Goal: Information Seeking & Learning: Learn about a topic

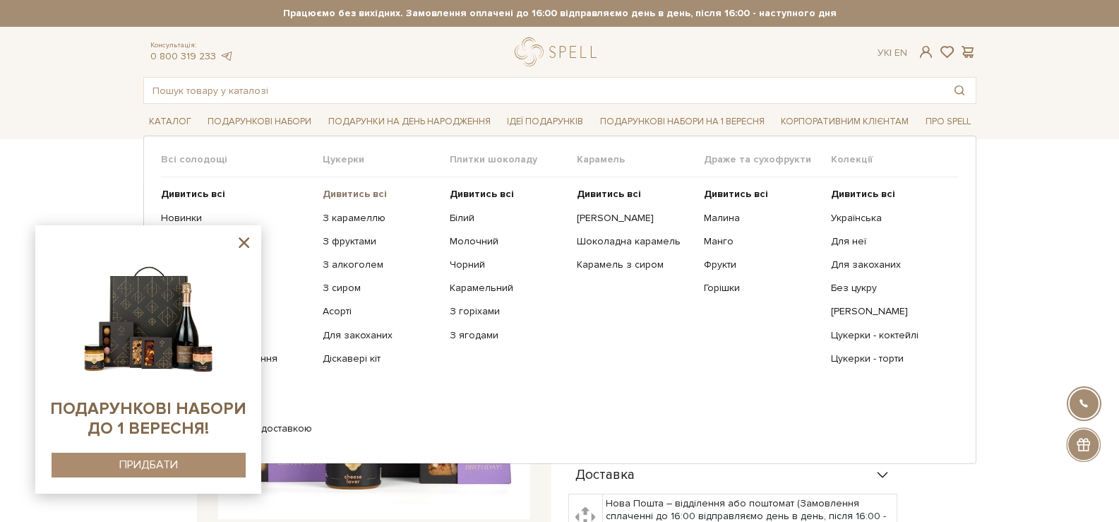
click at [352, 195] on b "Дивитись всі" at bounding box center [355, 194] width 64 height 12
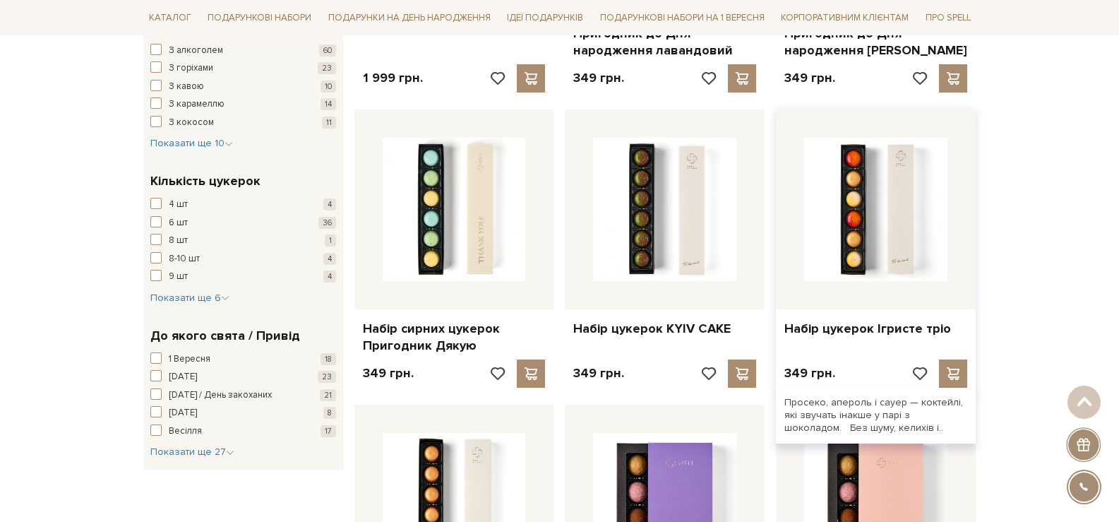
scroll to position [1059, 0]
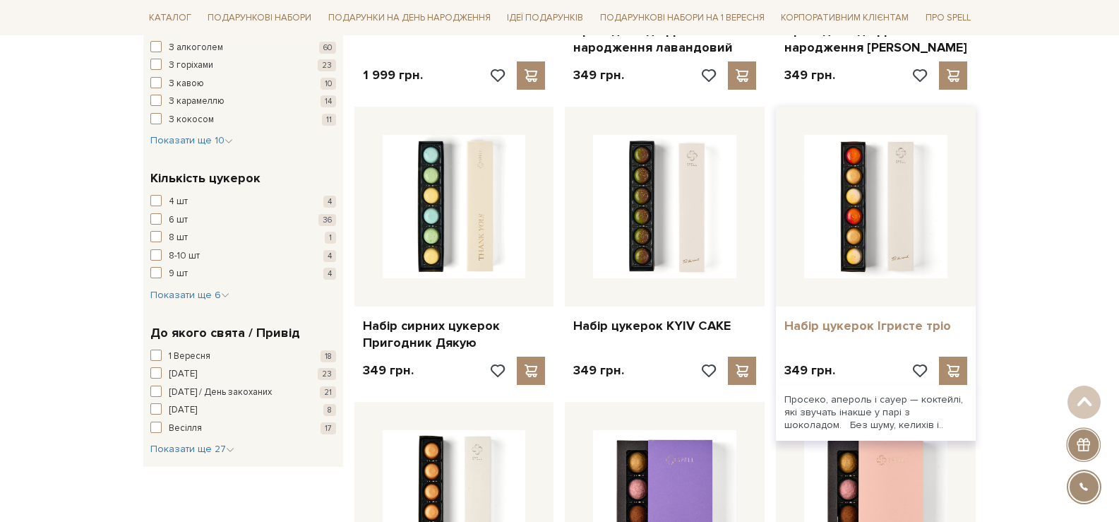
click at [856, 327] on link "Набір цукерок Ігристе тріо" at bounding box center [875, 326] width 183 height 16
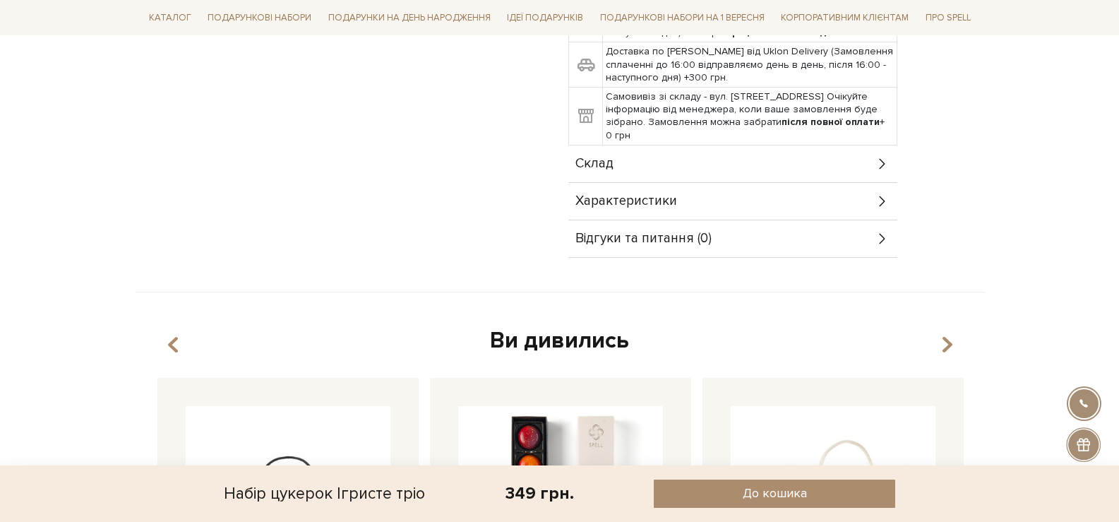
scroll to position [494, 0]
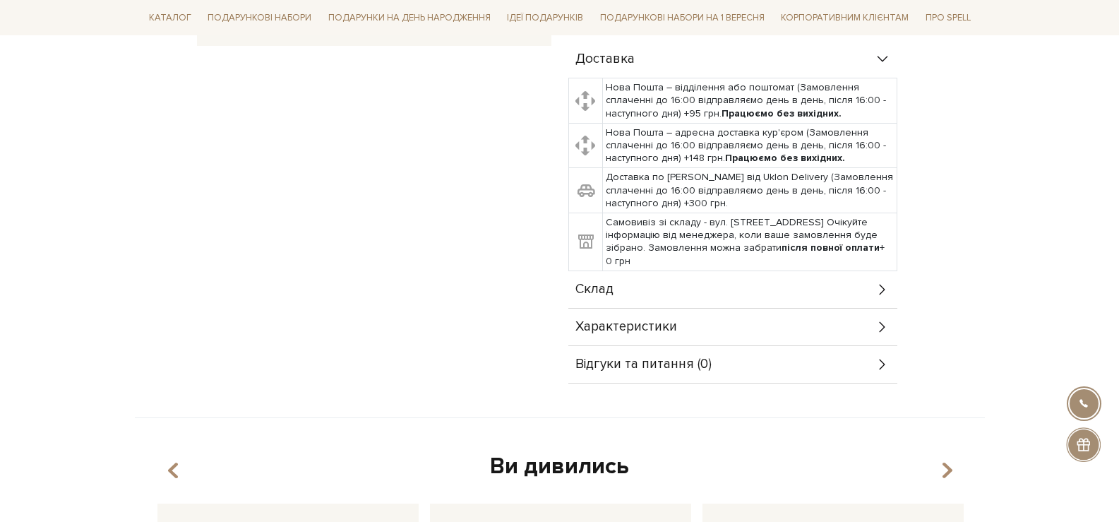
click at [700, 285] on div "Склад" at bounding box center [732, 289] width 329 height 37
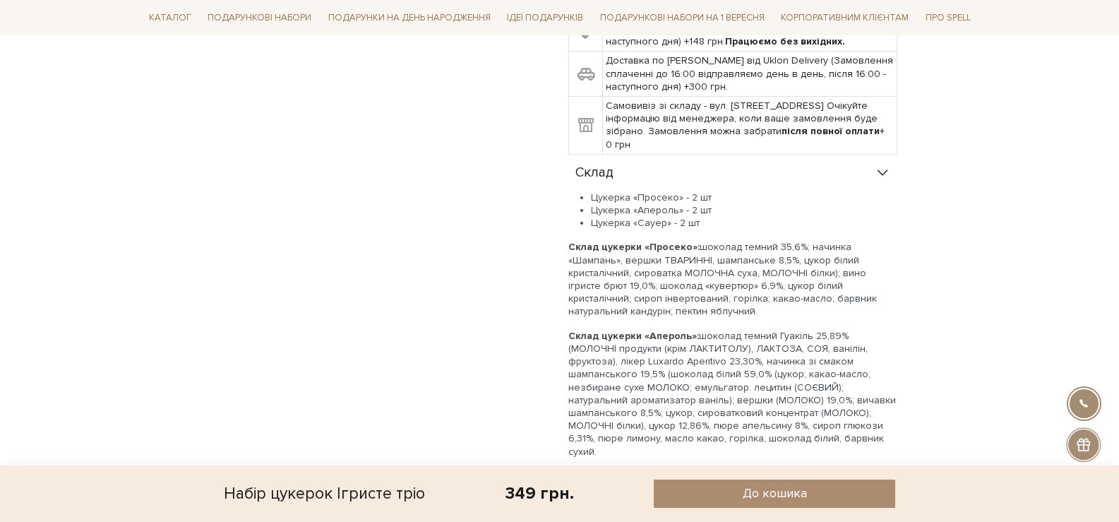
scroll to position [635, 0]
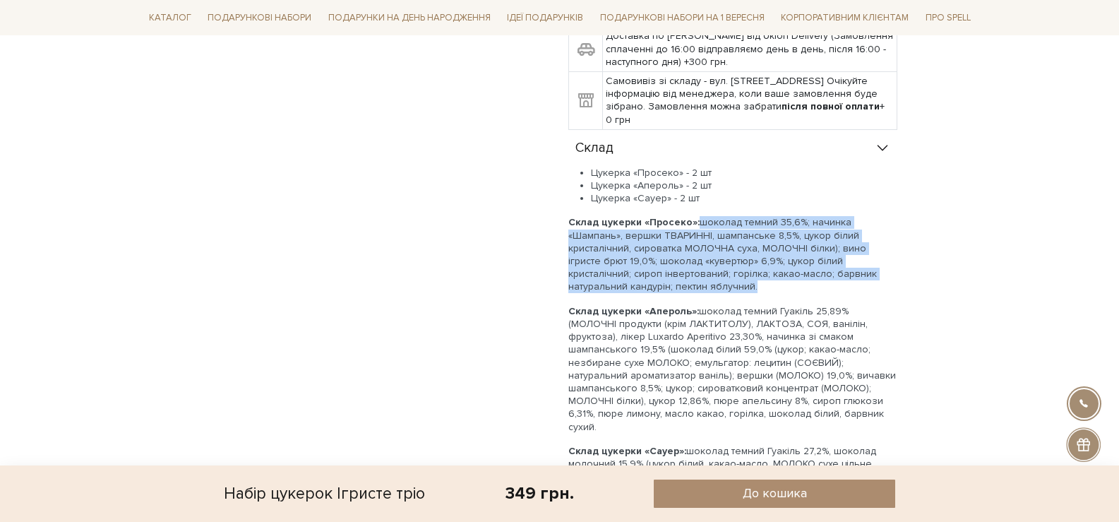
drag, startPoint x: 663, startPoint y: 286, endPoint x: 695, endPoint y: 227, distance: 67.0
click at [695, 227] on p "Склад цукерки «Просеко»: шоколад темний 35,6%; начинка «Шампань», вершки ТВАРИН…" at bounding box center [732, 254] width 329 height 77
copy p "шоколад темний 35,6%; начинка «Шампань», вершки ТВАРИННІ, шампанське 8,5%, цуко…"
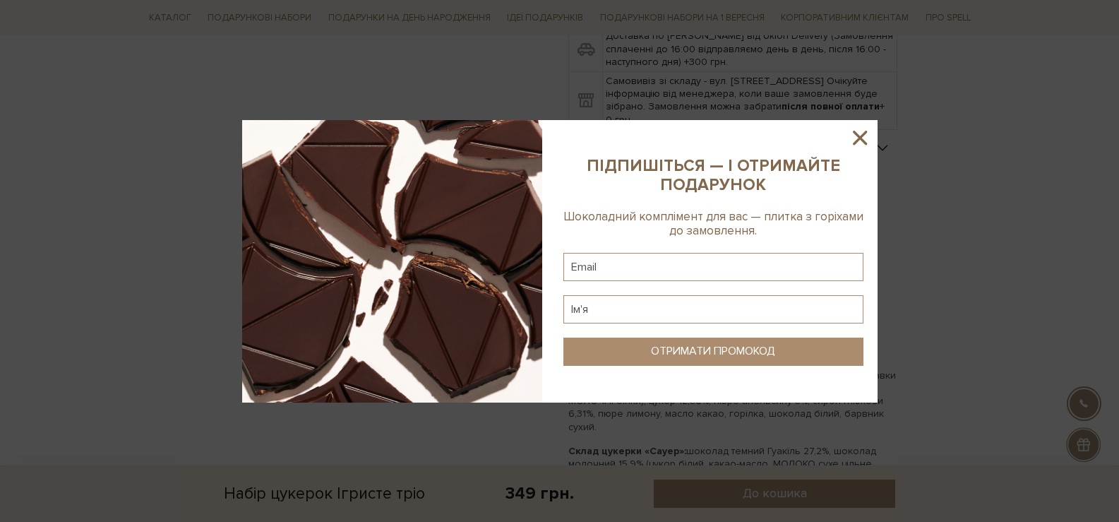
click at [855, 133] on icon at bounding box center [860, 138] width 14 height 14
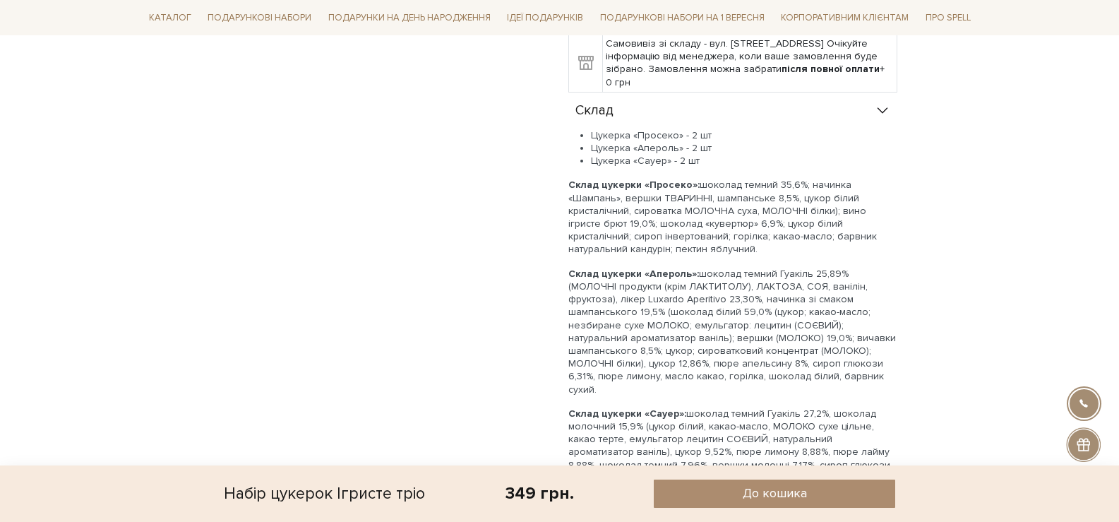
scroll to position [706, 0]
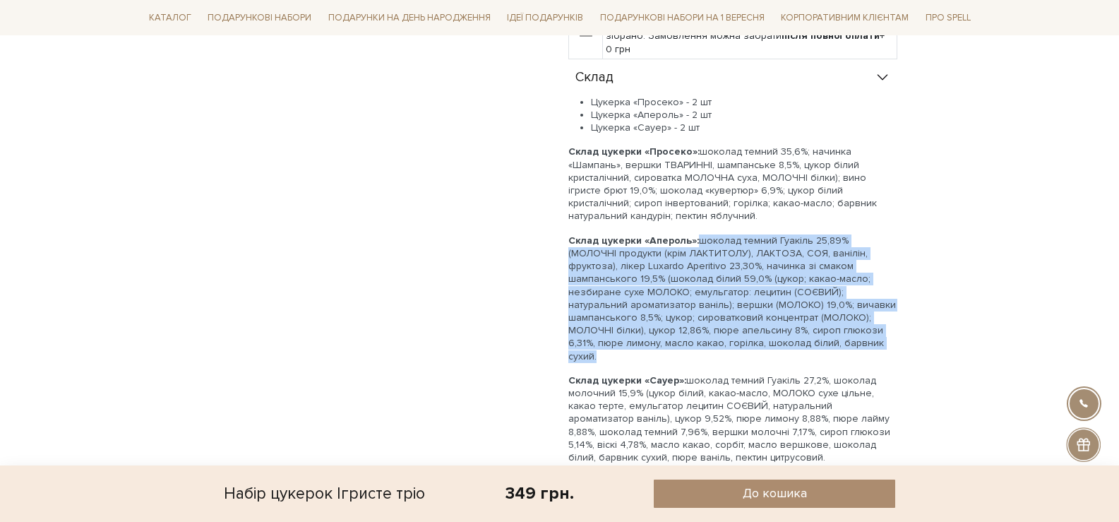
drag, startPoint x: 697, startPoint y: 244, endPoint x: 753, endPoint y: 333, distance: 106.0
click at [756, 337] on p "Склад цукерки «Апероль»: шоколад темний Гуакіль 25,89% (МОЛОЧНІ продукти (крім …" at bounding box center [732, 298] width 329 height 129
drag, startPoint x: 756, startPoint y: 345, endPoint x: 698, endPoint y: 242, distance: 117.3
click at [698, 242] on p "Склад цукерки «Апероль»: шоколад темний Гуакіль 25,89% (МОЛОЧНІ продукти (крім …" at bounding box center [732, 298] width 329 height 129
copy p "шоколад темний Гуакіль 25,89% (МОЛОЧНІ продукти (крім ЛАКТИТОЛУ), ЛАКТОЗА, СОЯ,…"
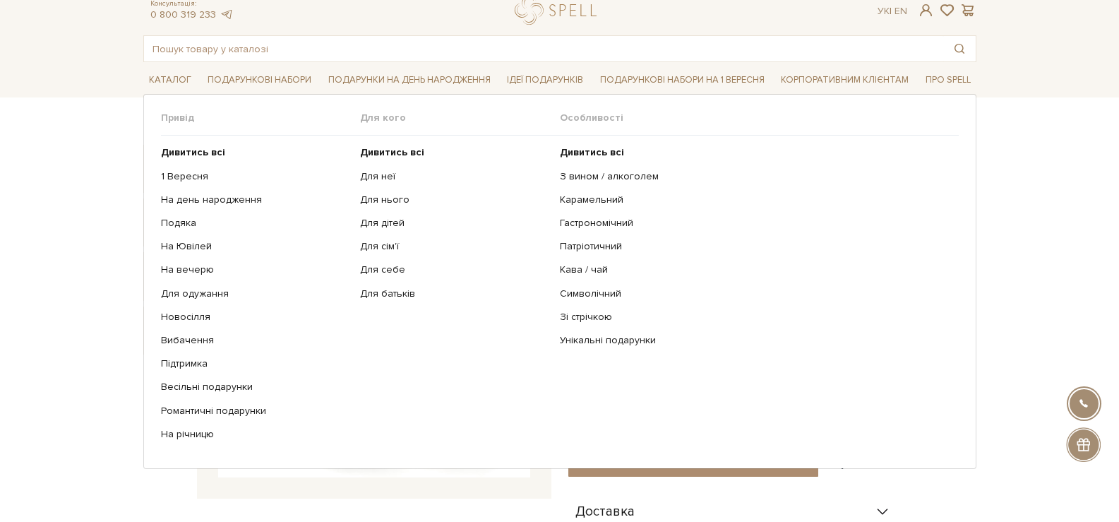
scroll to position [0, 0]
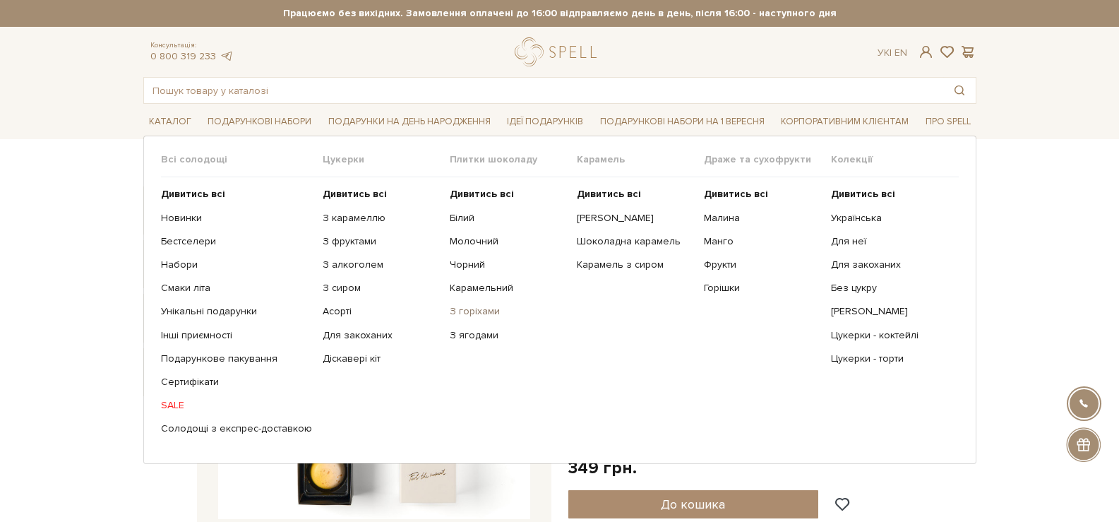
click at [486, 309] on link "З горіхами" at bounding box center [508, 311] width 117 height 13
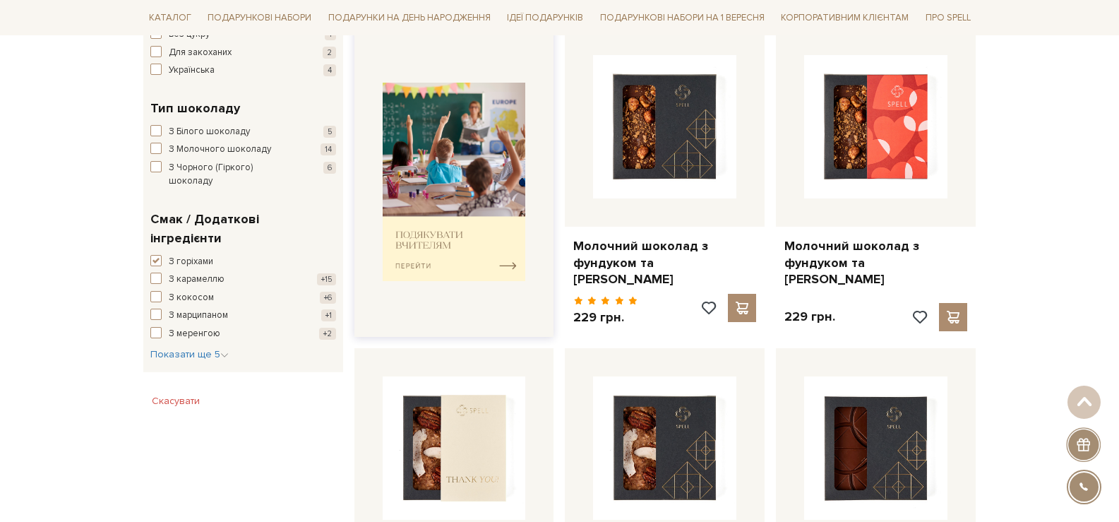
scroll to position [565, 0]
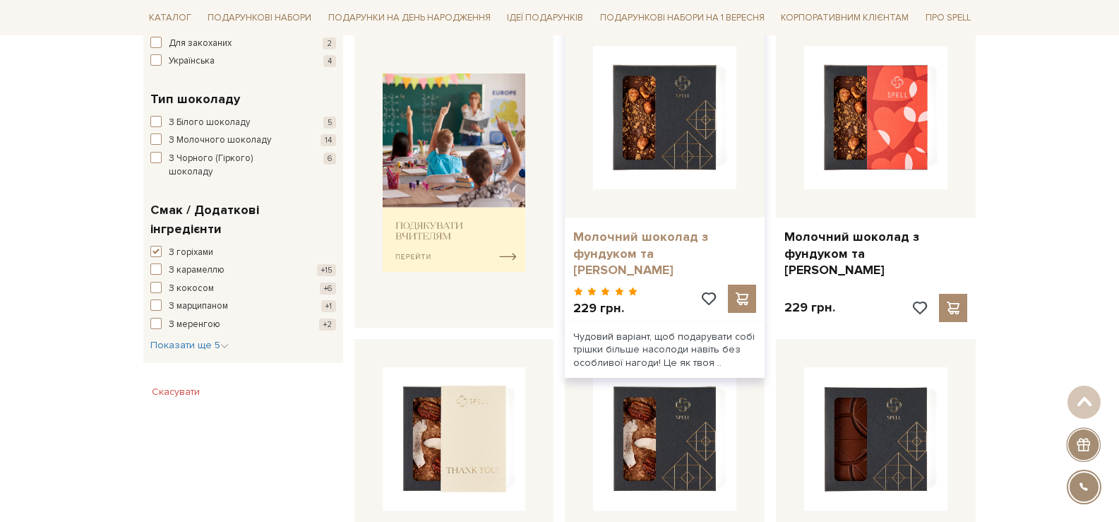
click at [611, 245] on link "Молочний шоколад з фундуком та солоною карамеллю" at bounding box center [664, 253] width 183 height 49
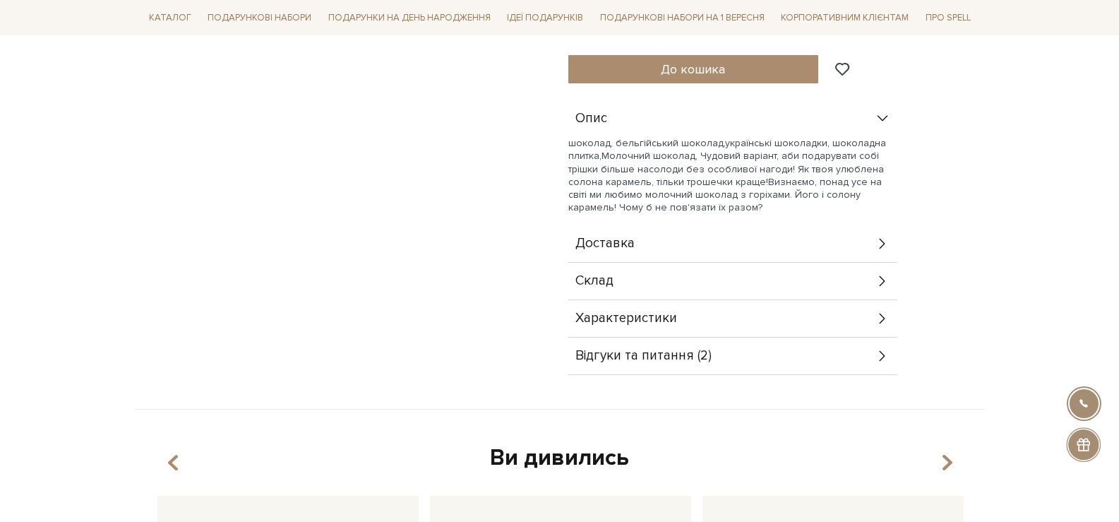
scroll to position [635, 0]
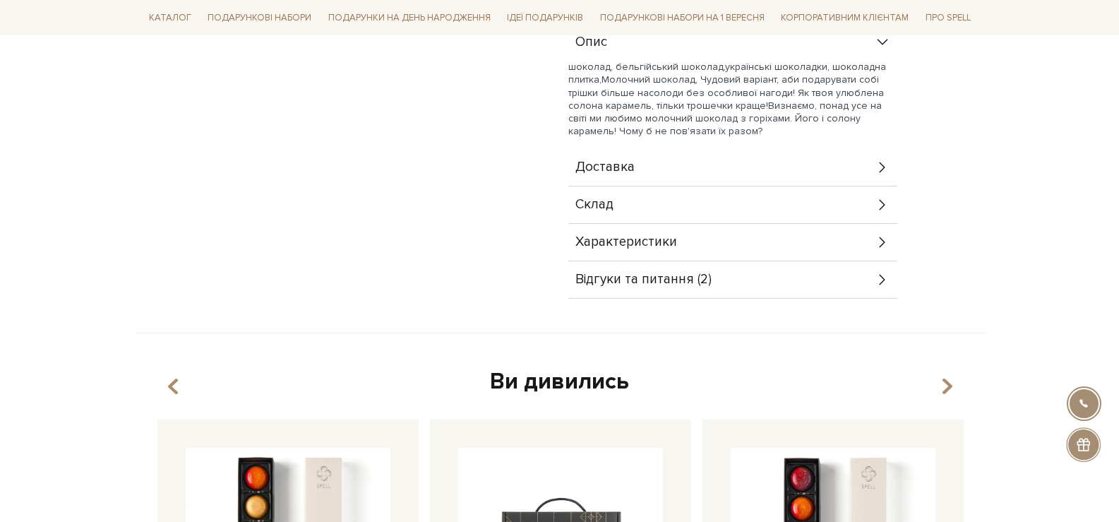
click at [626, 217] on div "Склад" at bounding box center [732, 204] width 329 height 37
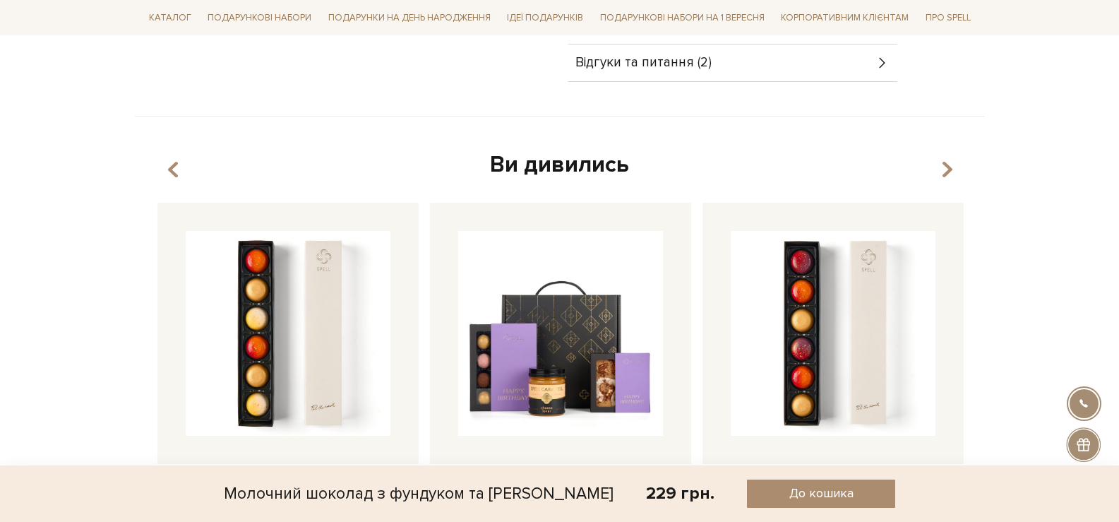
scroll to position [989, 0]
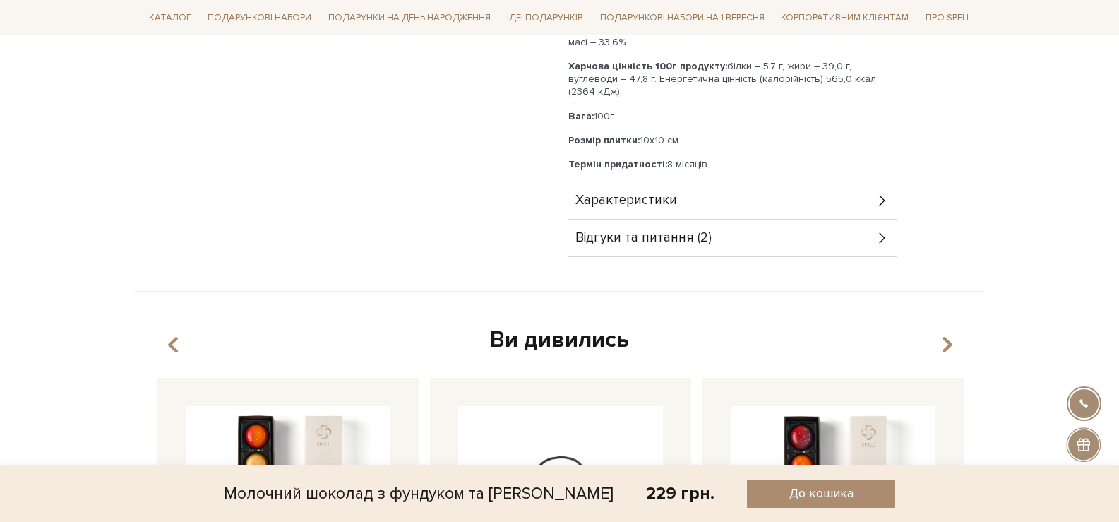
click at [724, 228] on div "Відгуки та питання (2)" at bounding box center [732, 238] width 329 height 37
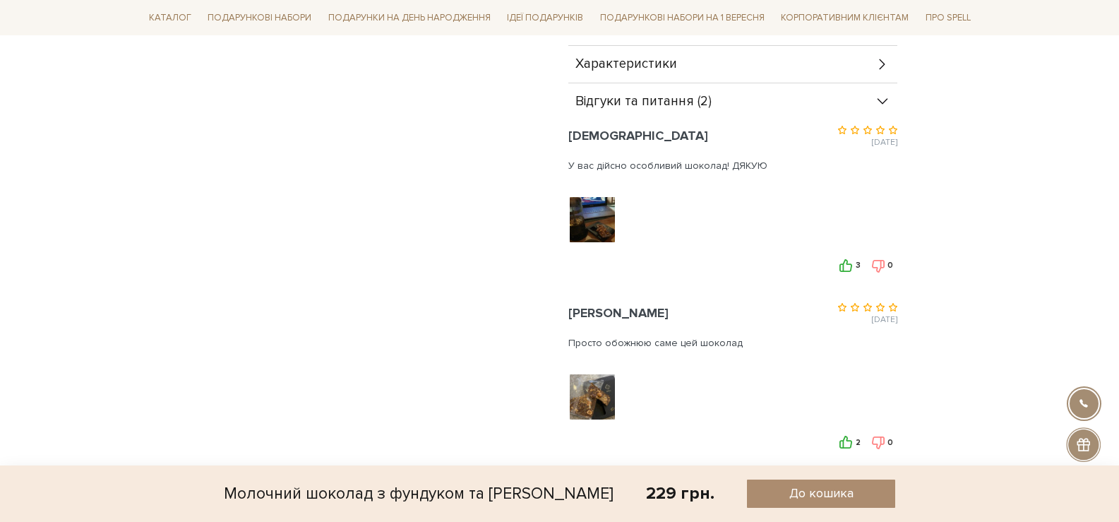
scroll to position [1130, 0]
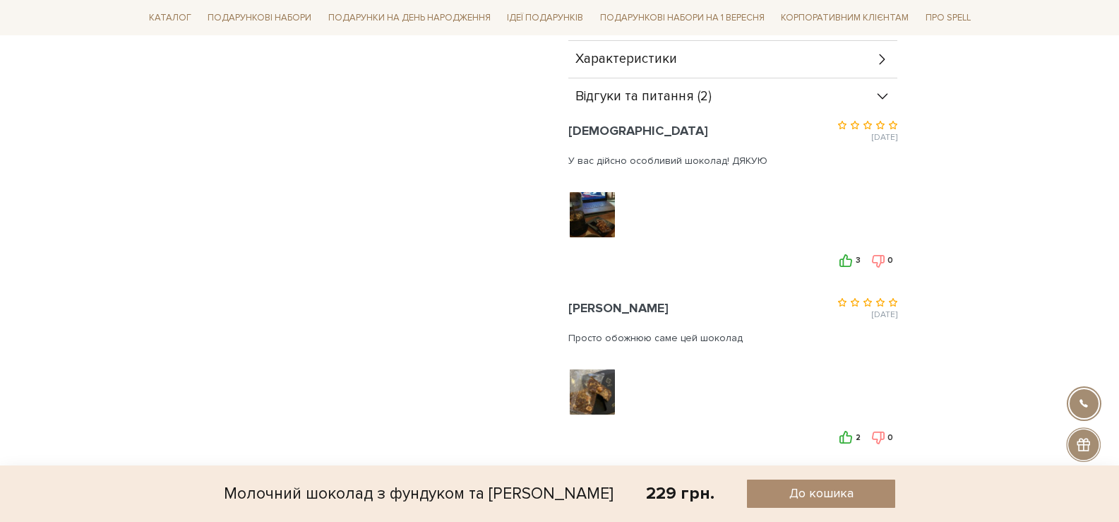
click at [604, 397] on img at bounding box center [592, 392] width 90 height 90
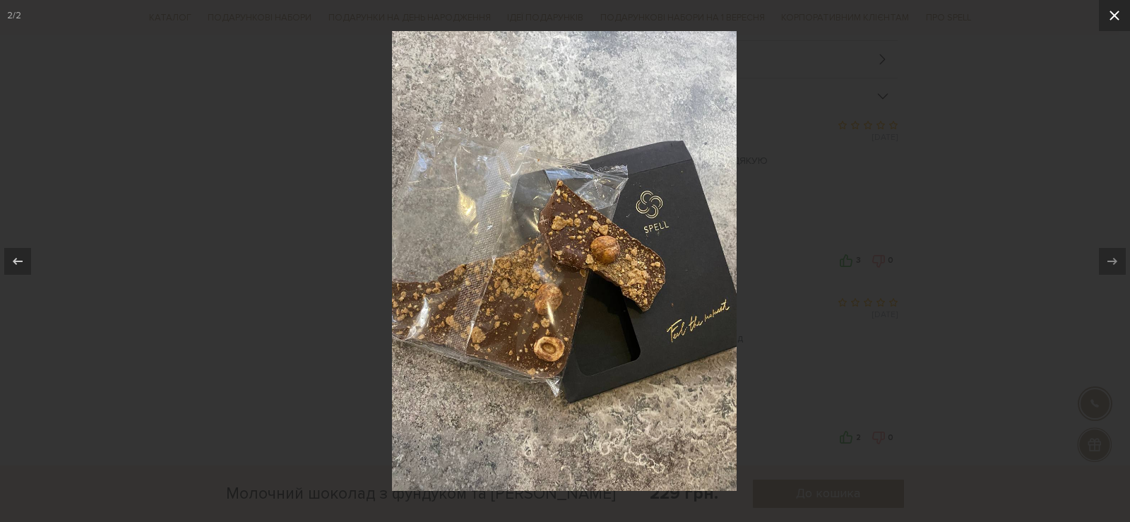
click at [1118, 20] on icon at bounding box center [1114, 15] width 17 height 17
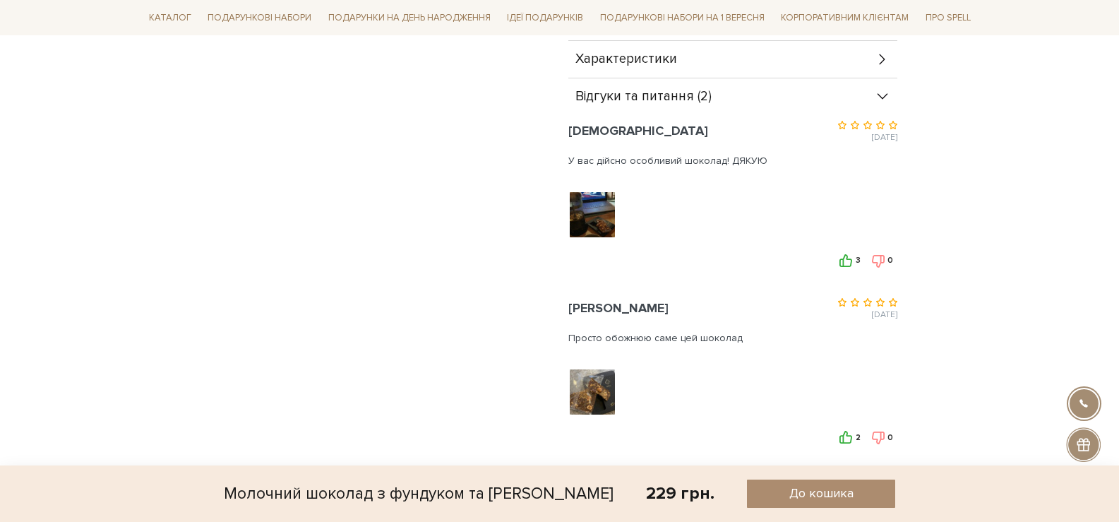
drag, startPoint x: 607, startPoint y: 339, endPoint x: 733, endPoint y: 340, distance: 126.4
click at [732, 340] on div "Просто обожнюю саме цей шоколад" at bounding box center [732, 342] width 329 height 35
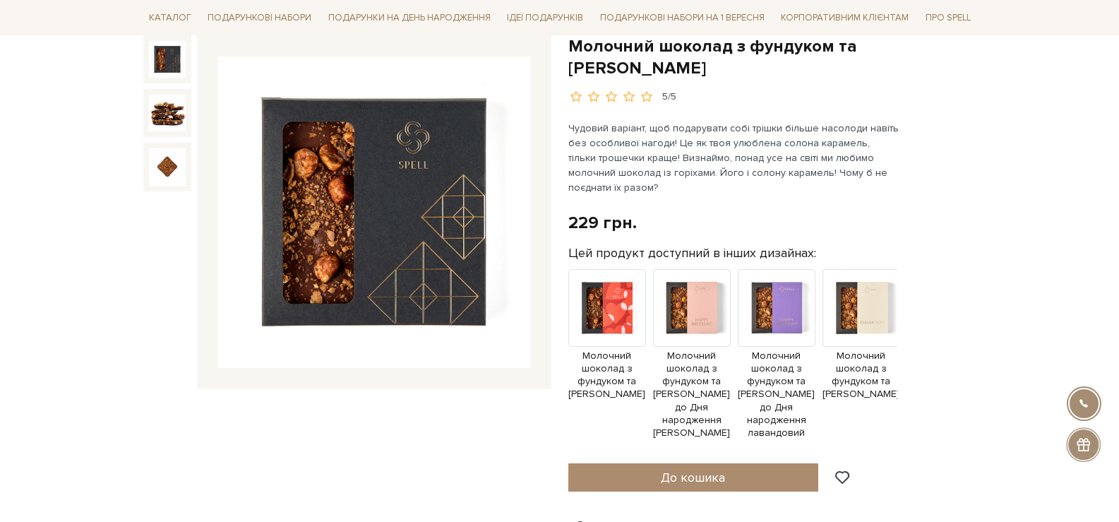
scroll to position [71, 0]
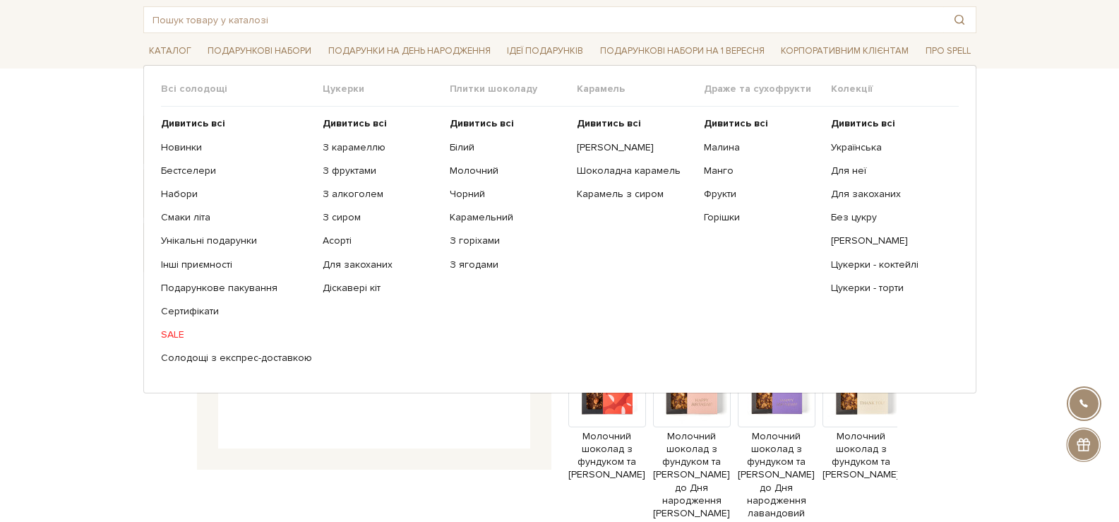
click at [165, 331] on link "SALE" at bounding box center [236, 334] width 151 height 13
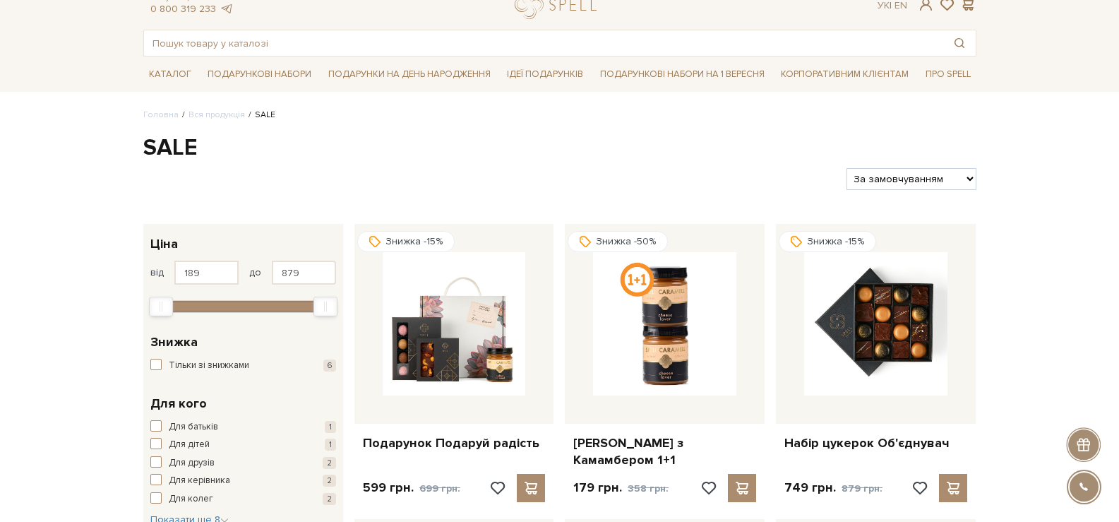
scroll to position [71, 0]
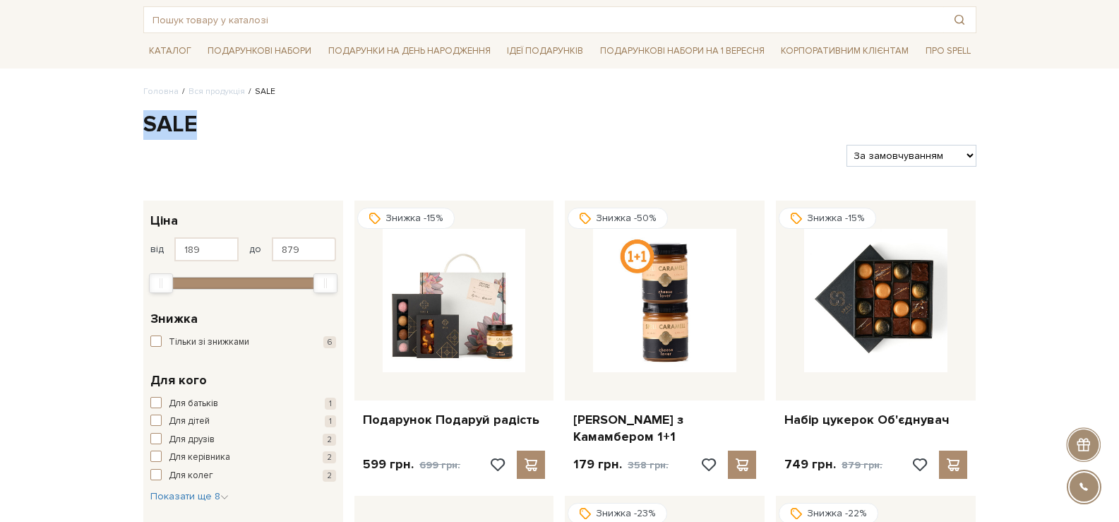
drag, startPoint x: 195, startPoint y: 129, endPoint x: 143, endPoint y: 121, distance: 52.9
click at [143, 121] on h1 "SALE" at bounding box center [559, 125] width 833 height 30
click at [240, 150] on div at bounding box center [490, 156] width 704 height 22
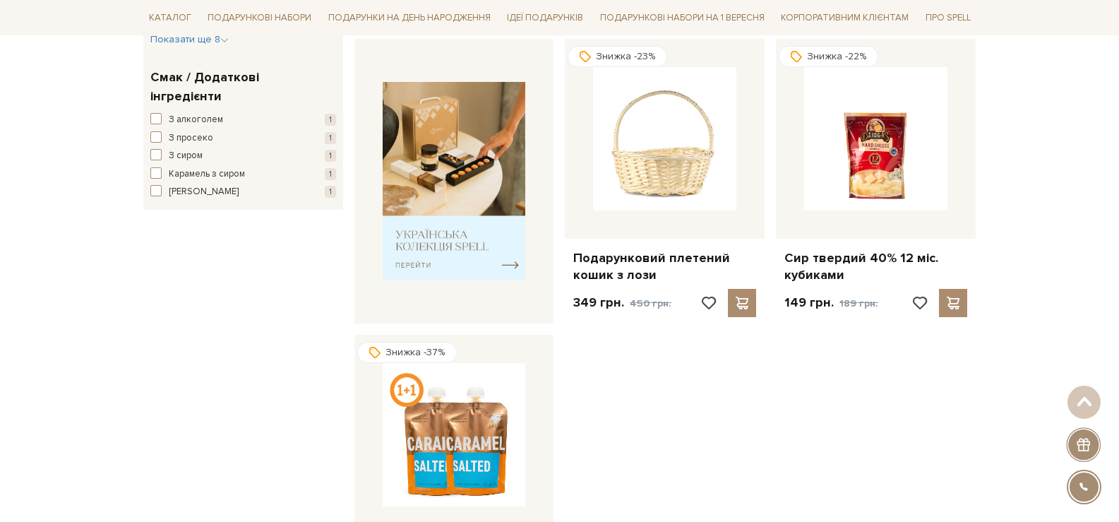
scroll to position [494, 0]
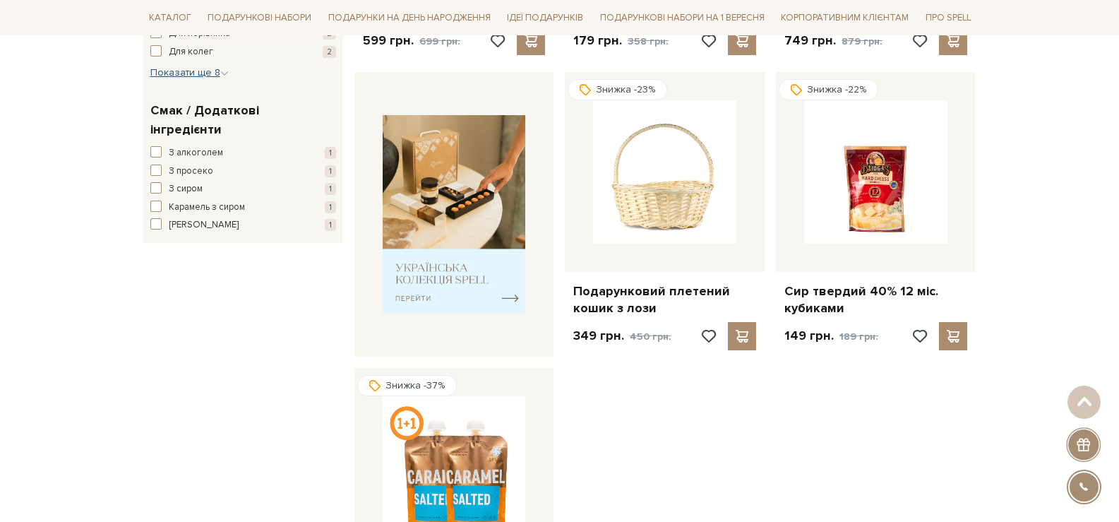
click at [214, 76] on span "Показати ще 8" at bounding box center [189, 72] width 78 height 12
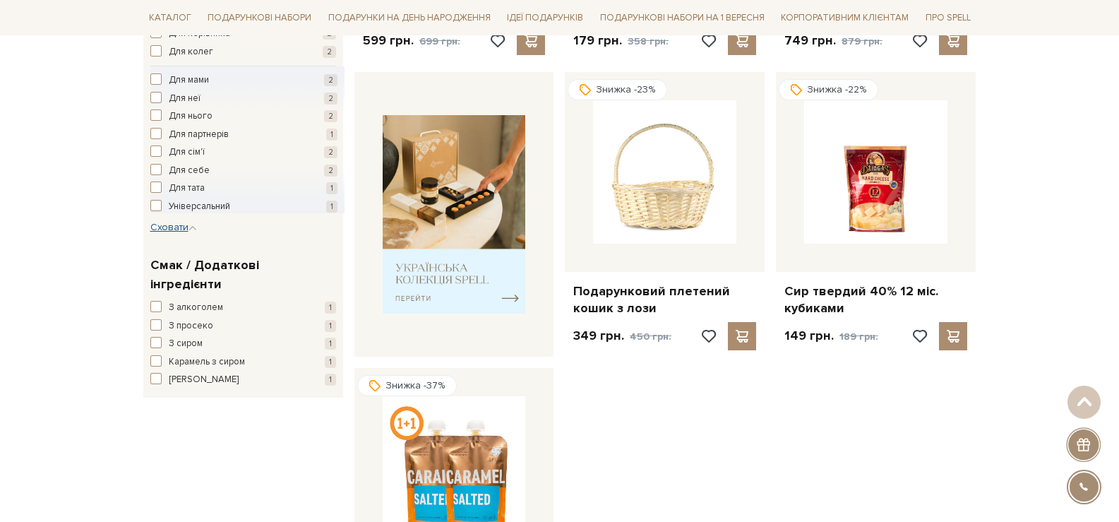
click at [179, 229] on span "Сховати" at bounding box center [173, 227] width 47 height 12
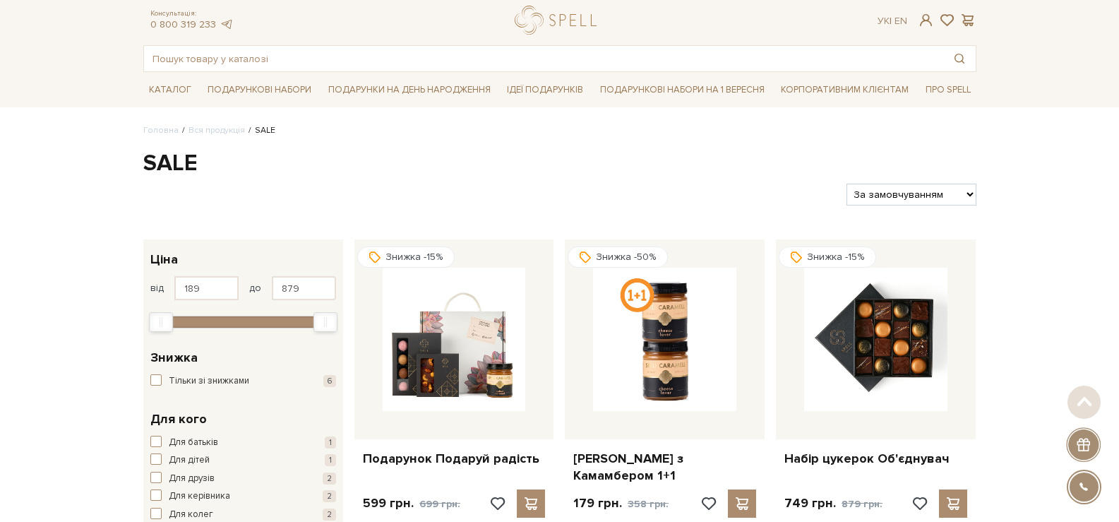
scroll to position [0, 0]
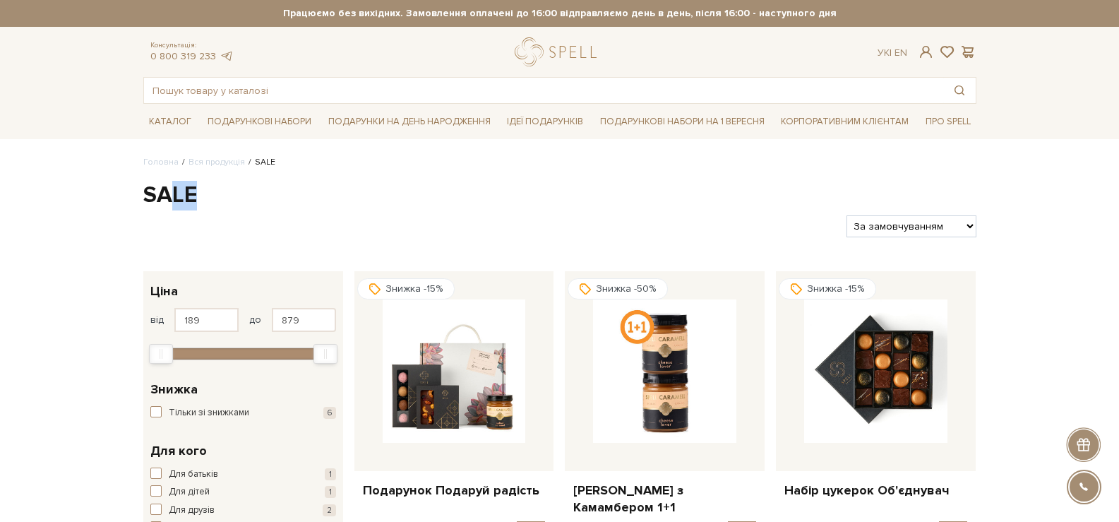
drag, startPoint x: 216, startPoint y: 188, endPoint x: 176, endPoint y: 191, distance: 40.3
click at [176, 191] on h1 "SALE" at bounding box center [559, 196] width 833 height 30
drag, startPoint x: 285, startPoint y: 162, endPoint x: 293, endPoint y: 161, distance: 7.9
click at [283, 165] on ul "Головна Вся продукція SALE" at bounding box center [559, 162] width 833 height 13
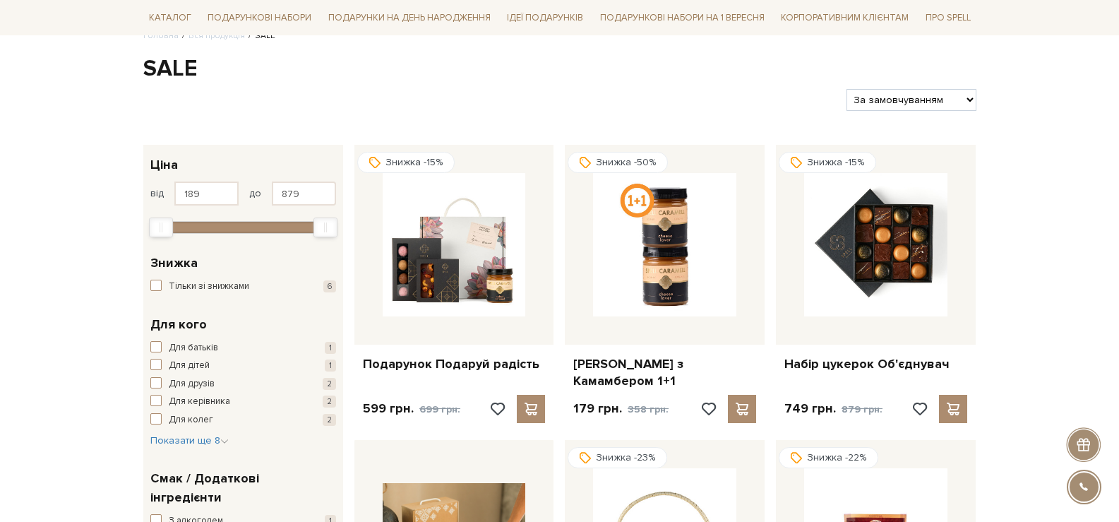
scroll to position [141, 0]
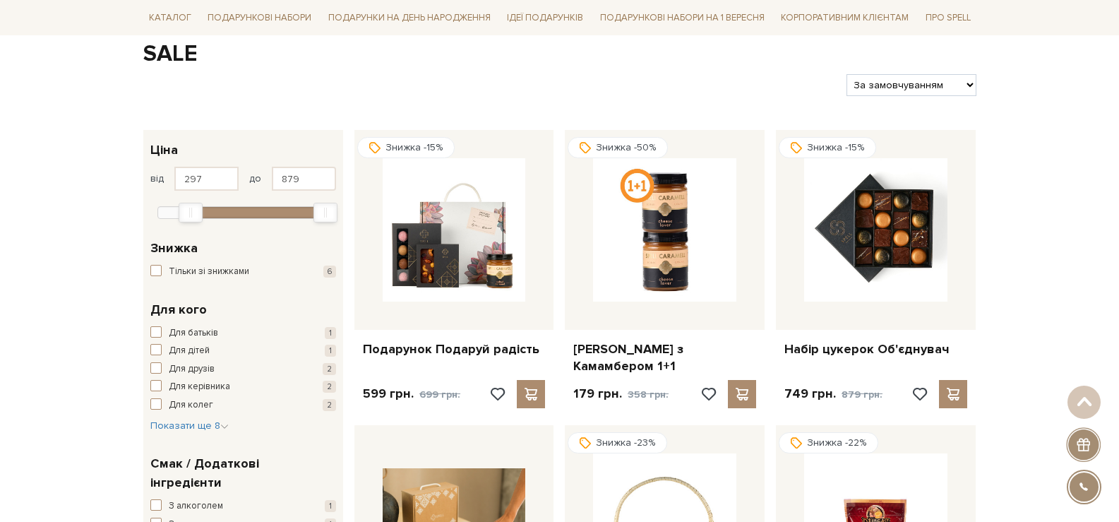
drag, startPoint x: 160, startPoint y: 212, endPoint x: 186, endPoint y: 210, distance: 25.5
click at [187, 210] on div "Min" at bounding box center [191, 213] width 24 height 20
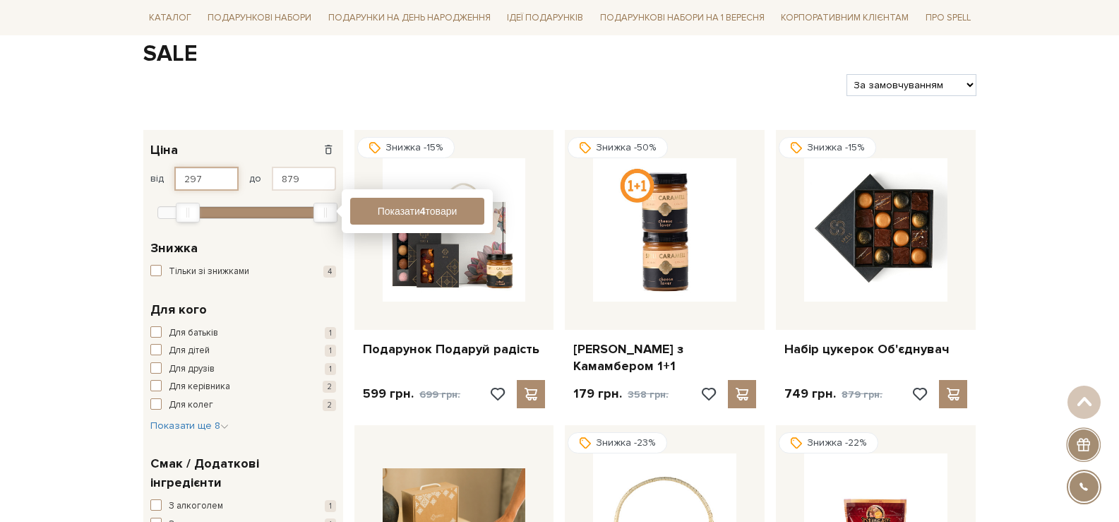
click at [205, 175] on input "297" at bounding box center [206, 179] width 64 height 24
type input "299"
click at [400, 217] on button "Показати 4 товари" at bounding box center [417, 211] width 134 height 27
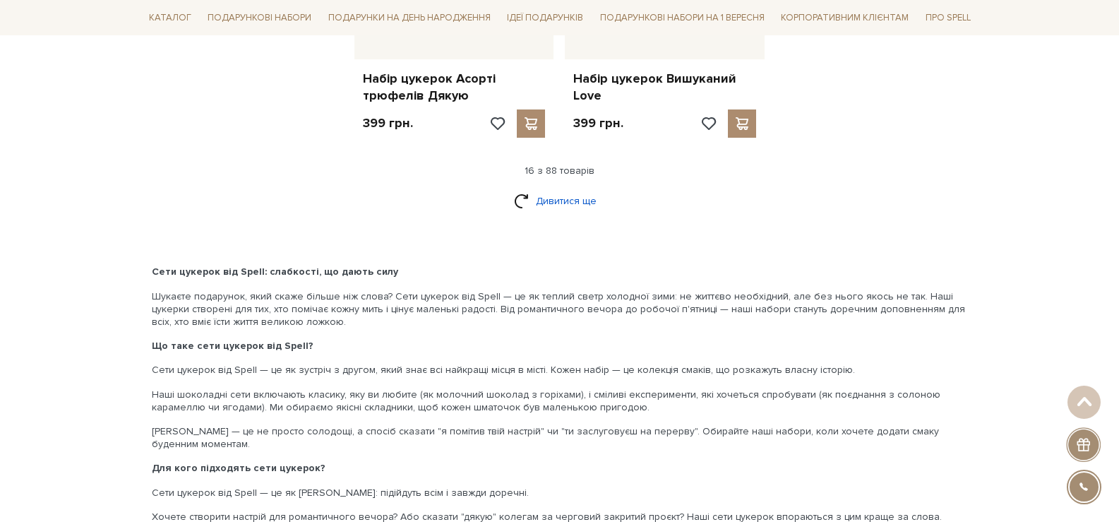
scroll to position [1906, 0]
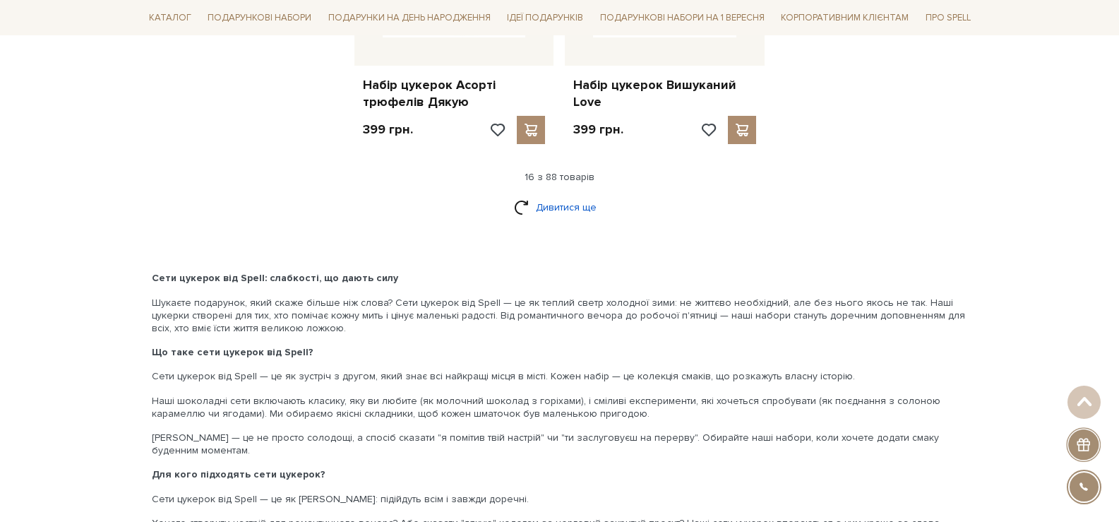
click at [560, 208] on link "Дивитися ще" at bounding box center [560, 207] width 92 height 25
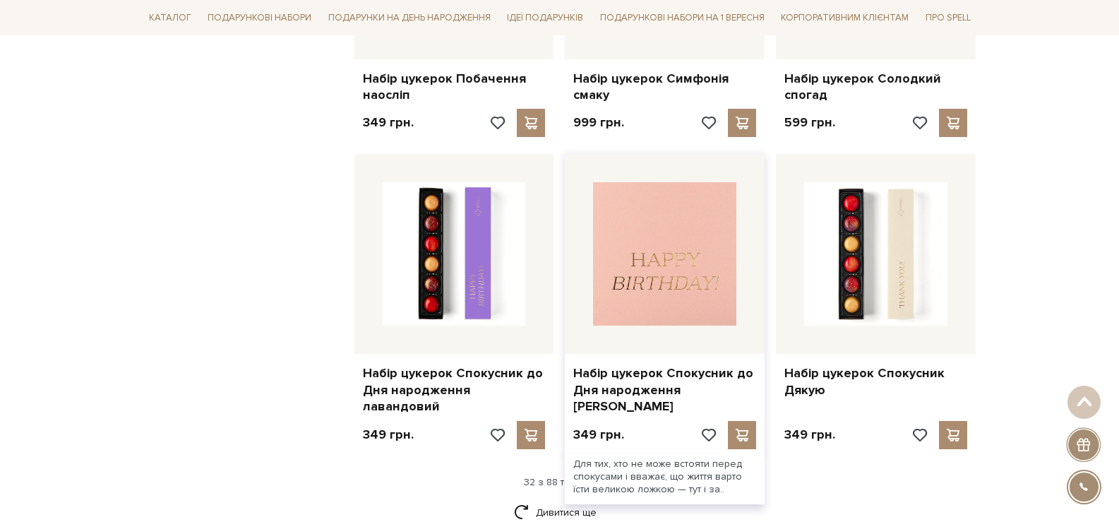
scroll to position [3319, 0]
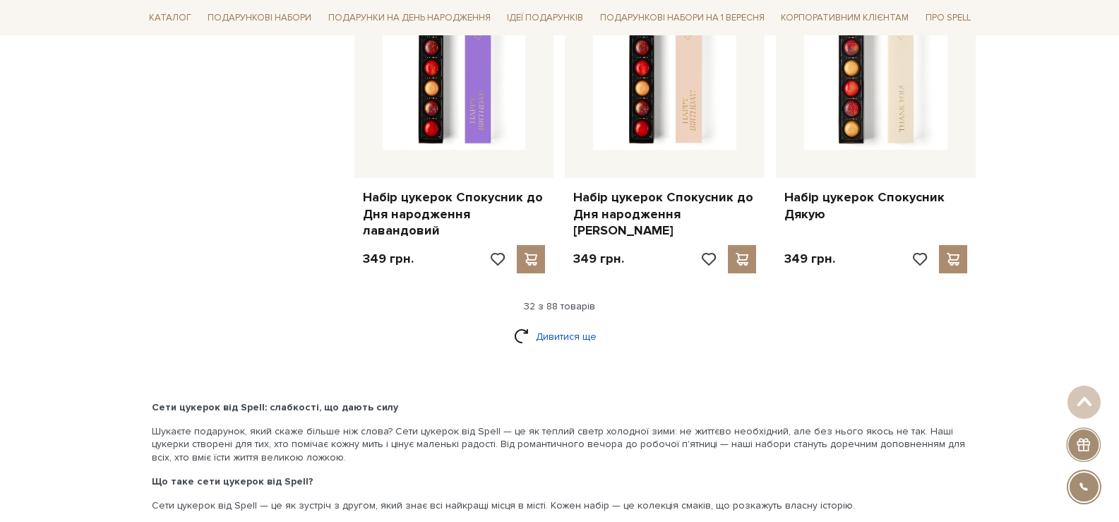
click at [572, 324] on link "Дивитися ще" at bounding box center [560, 336] width 92 height 25
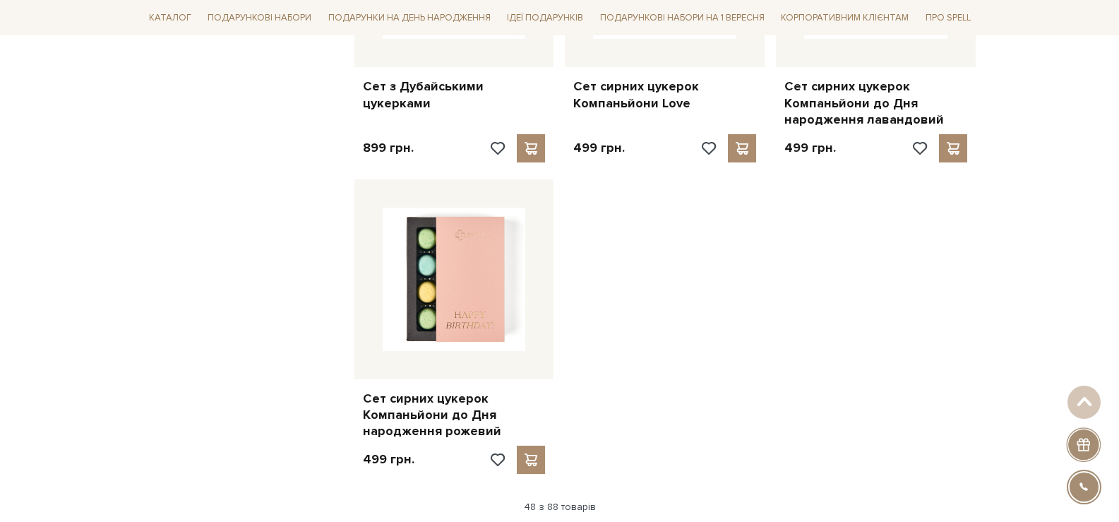
scroll to position [5084, 0]
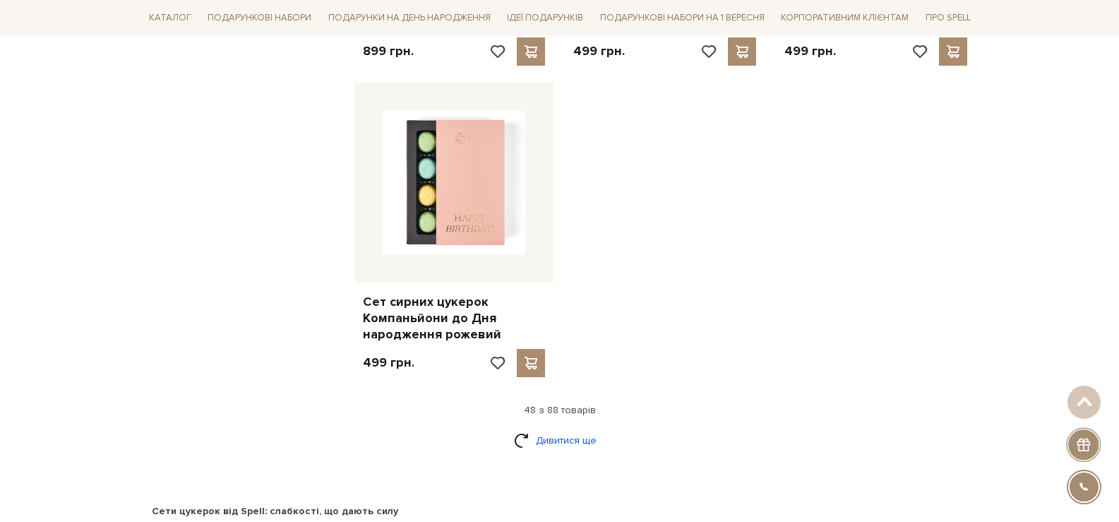
click at [570, 428] on link "Дивитися ще" at bounding box center [560, 440] width 92 height 25
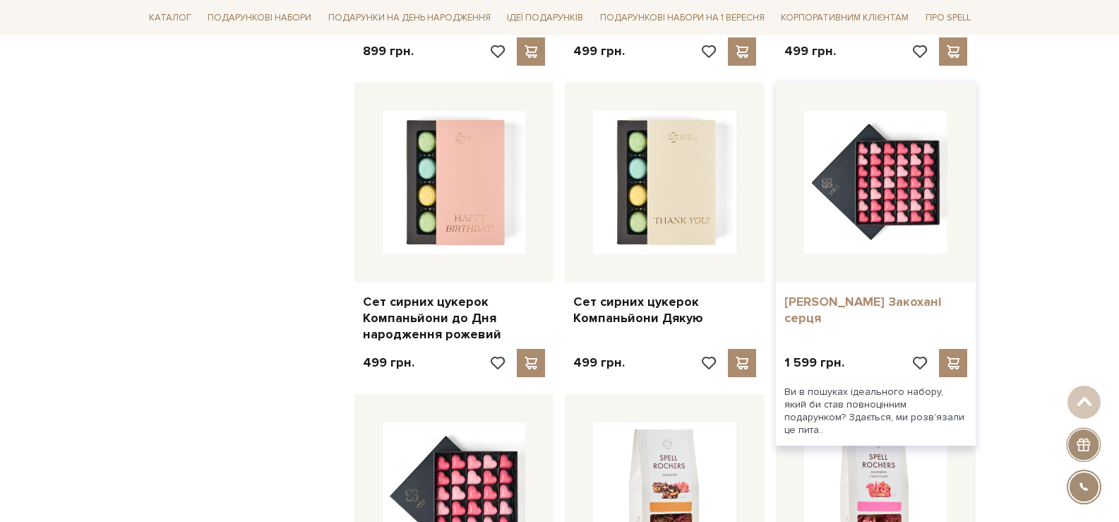
click at [859, 294] on link "[PERSON_NAME] Закохані серця" at bounding box center [875, 310] width 183 height 33
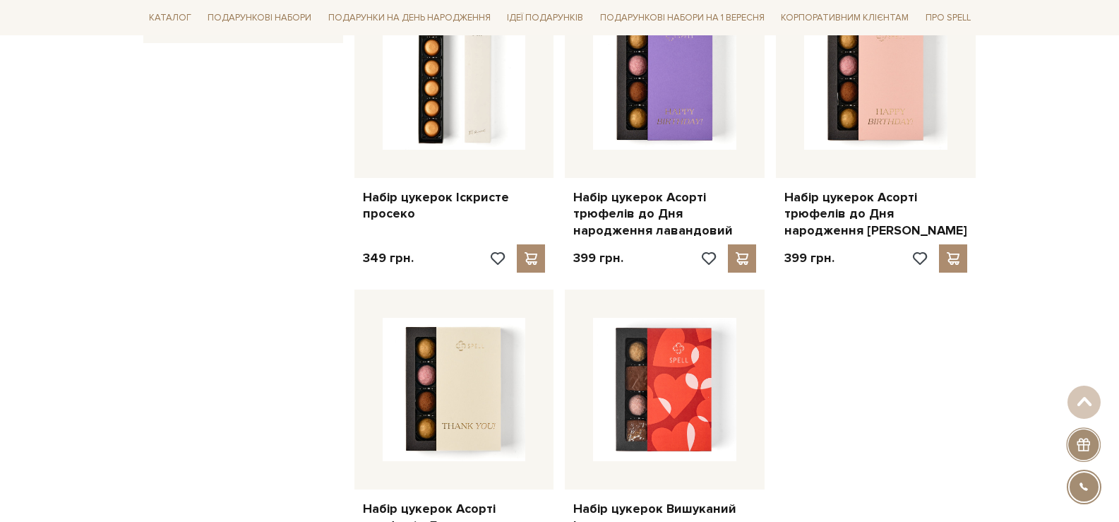
scroll to position [1906, 0]
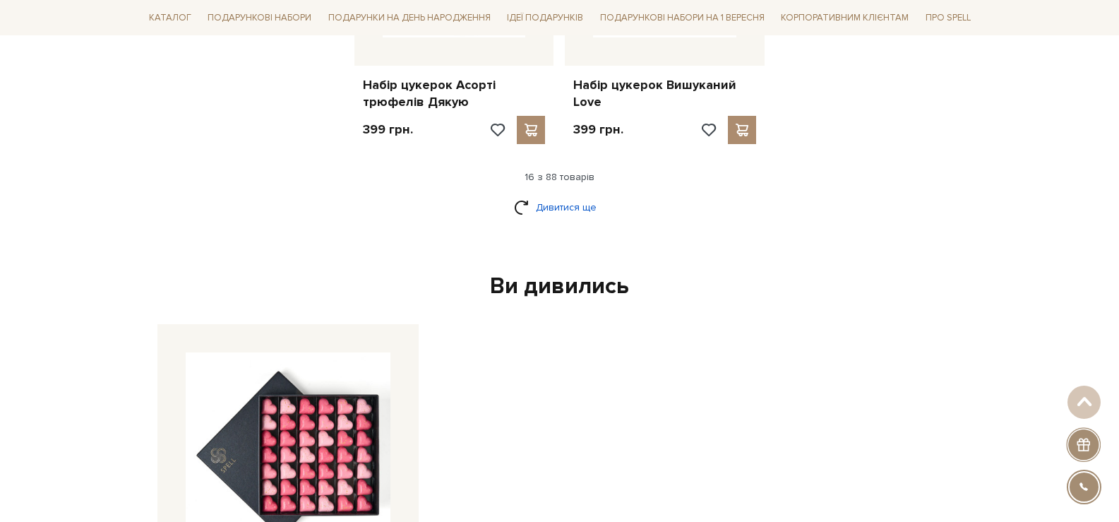
click at [547, 214] on link "Дивитися ще" at bounding box center [560, 207] width 92 height 25
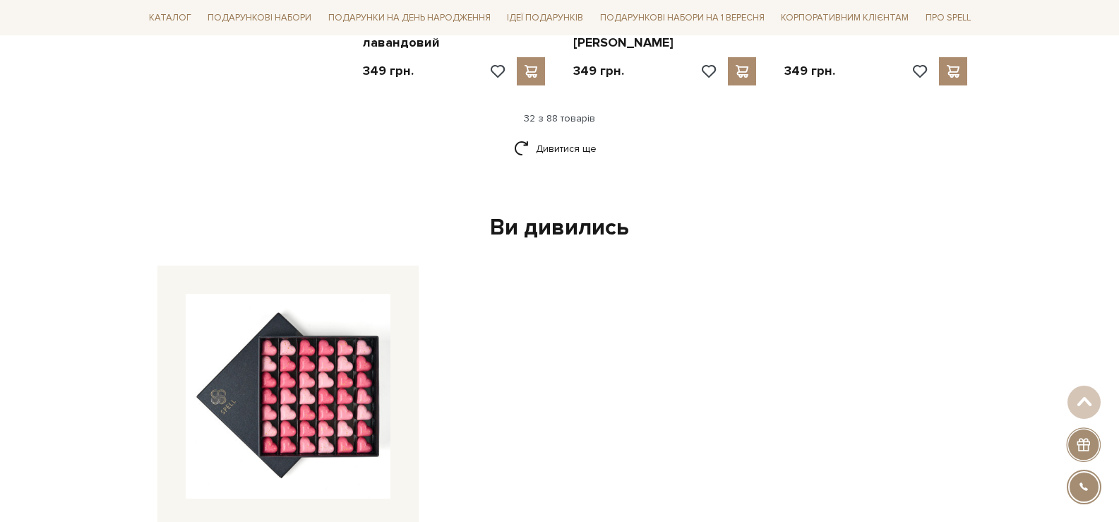
scroll to position [3248, 0]
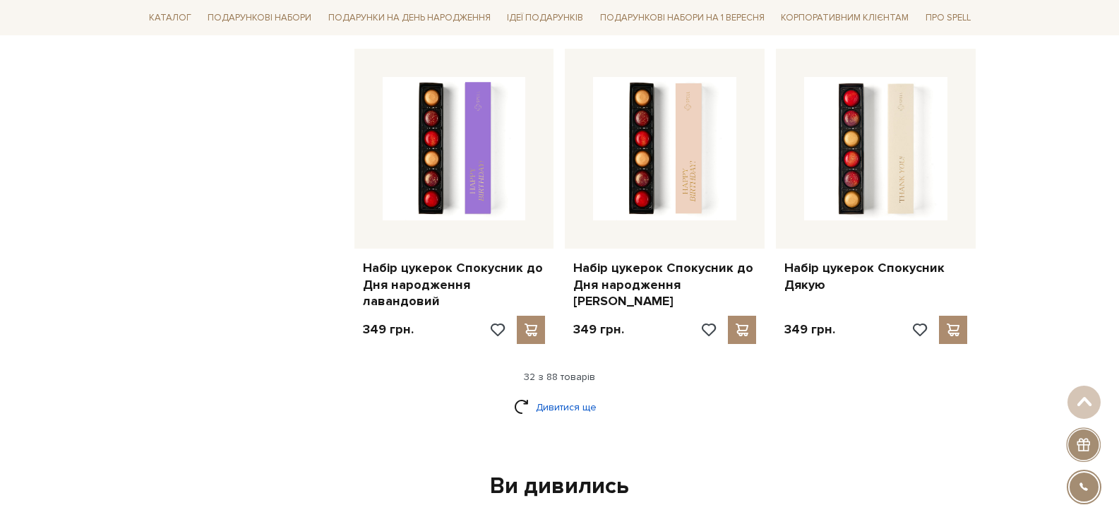
click at [571, 395] on link "Дивитися ще" at bounding box center [560, 407] width 92 height 25
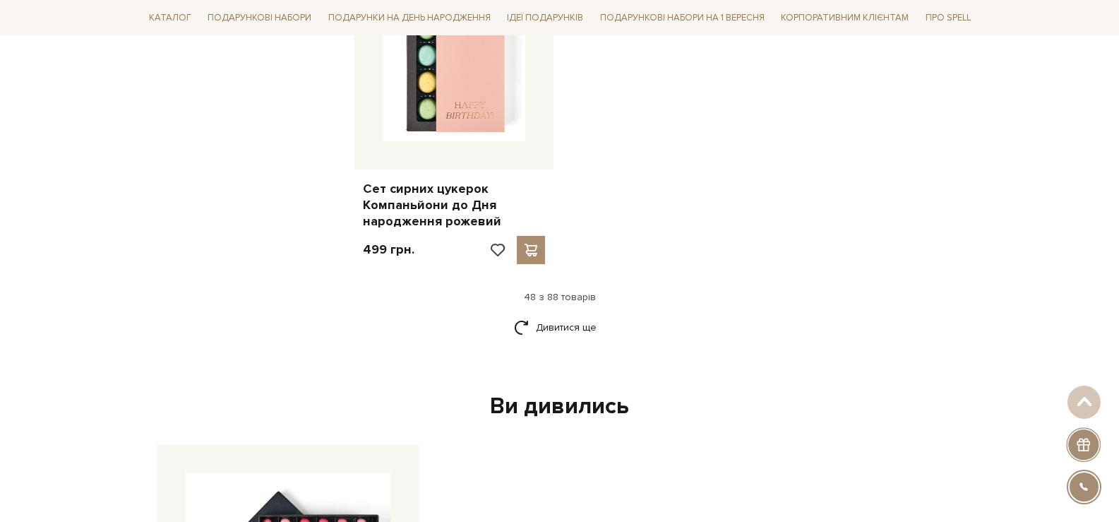
scroll to position [5366, 0]
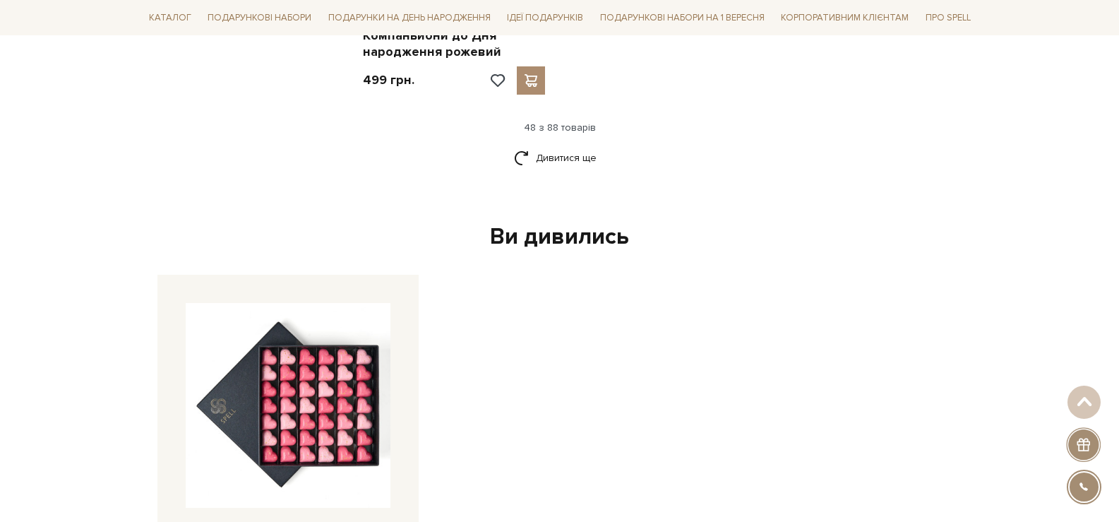
click at [562, 145] on div "Дивитися ще" at bounding box center [560, 166] width 844 height 42
click at [561, 145] on link "Дивитися ще" at bounding box center [560, 157] width 92 height 25
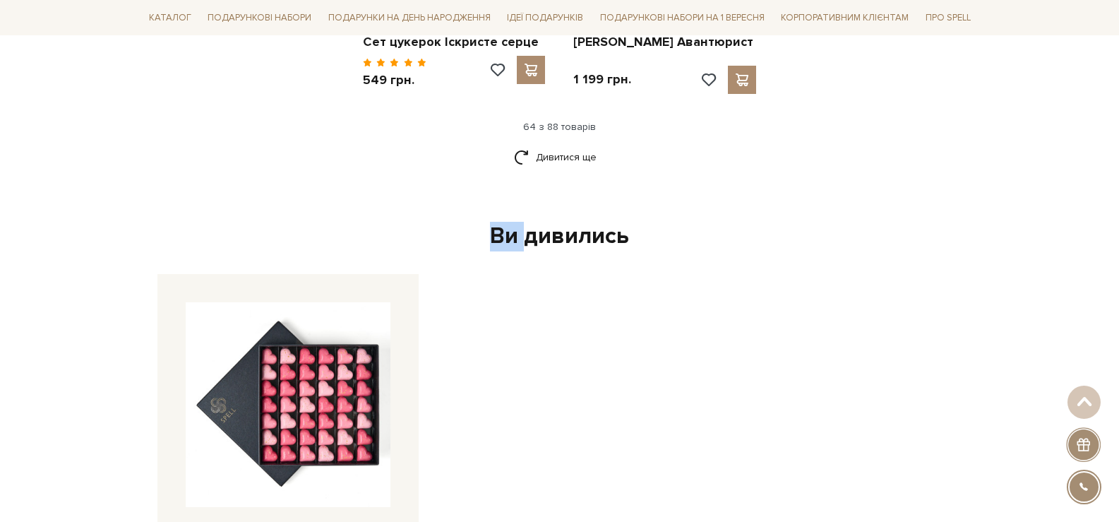
scroll to position [6708, 0]
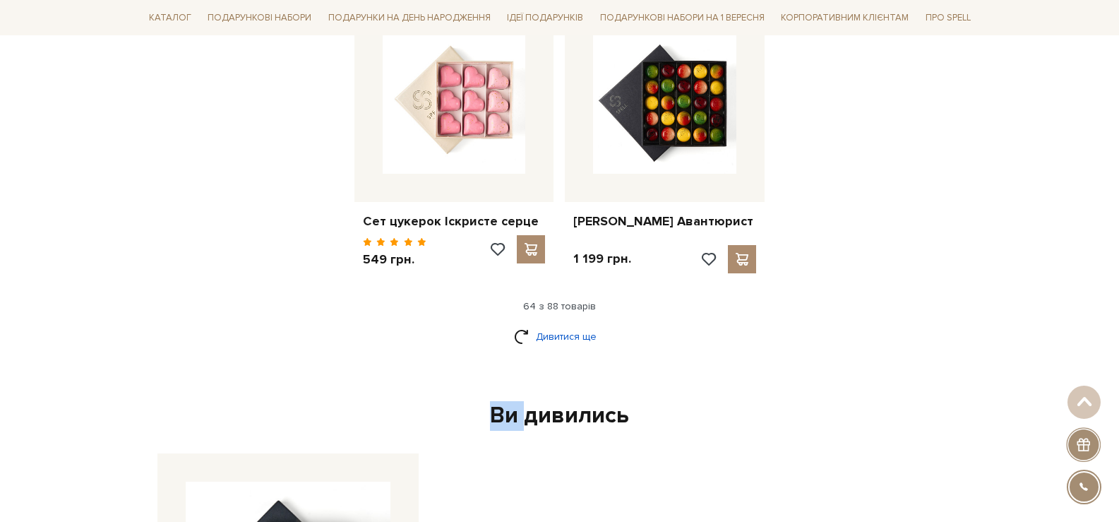
click at [560, 324] on link "Дивитися ще" at bounding box center [560, 336] width 92 height 25
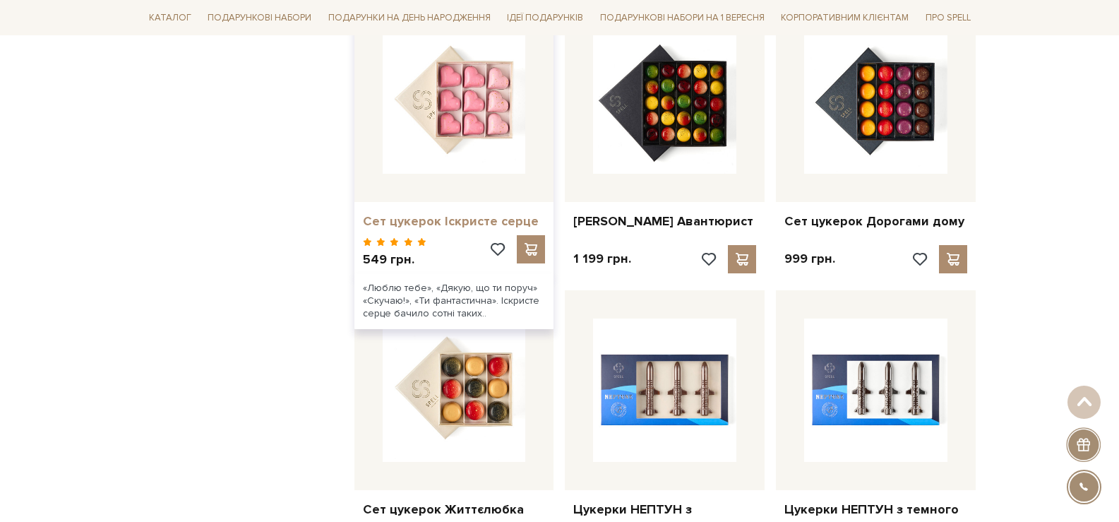
click at [447, 213] on link "Сет цукерок Іскристе серце" at bounding box center [454, 221] width 183 height 16
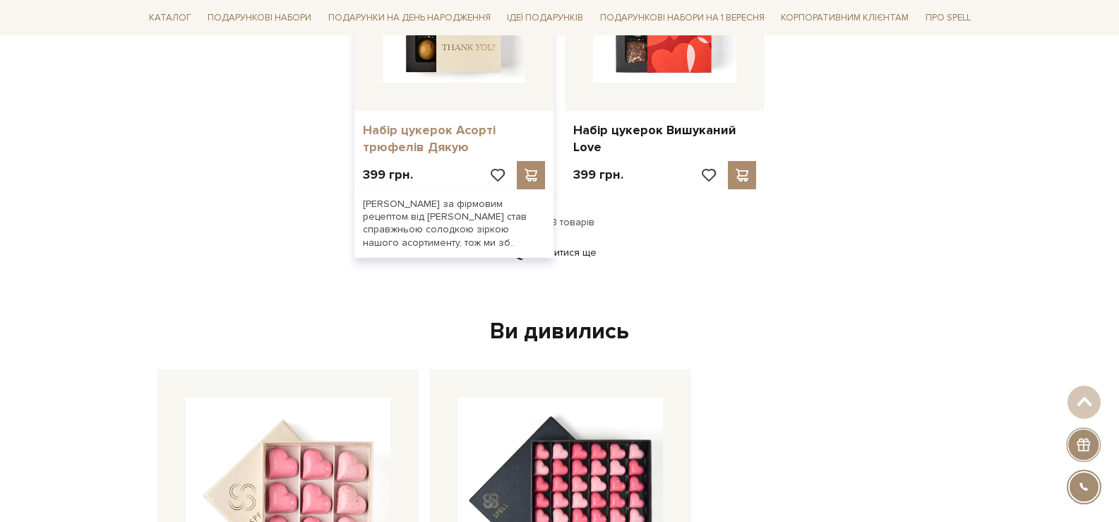
scroll to position [1765, 0]
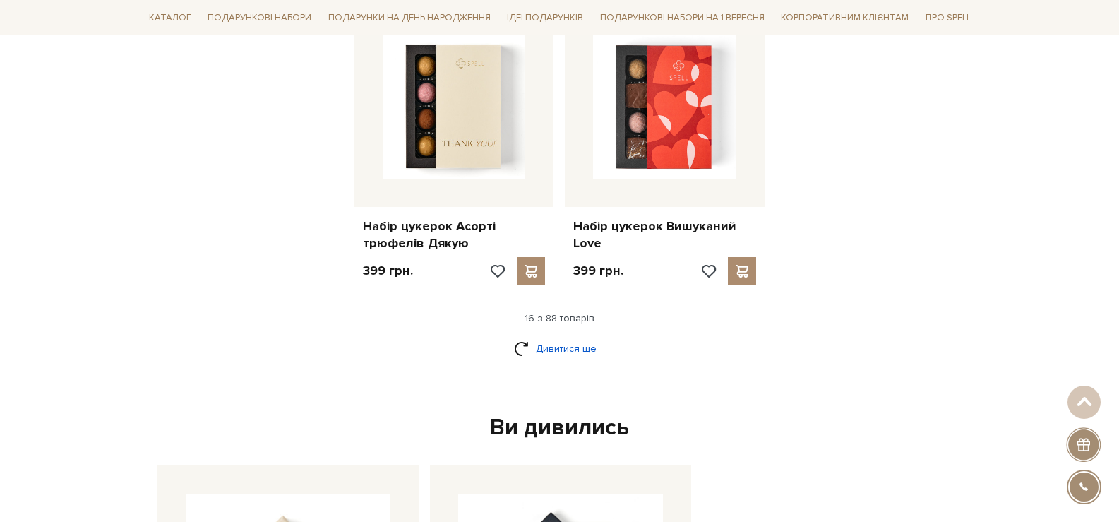
click at [562, 354] on link "Дивитися ще" at bounding box center [560, 348] width 92 height 25
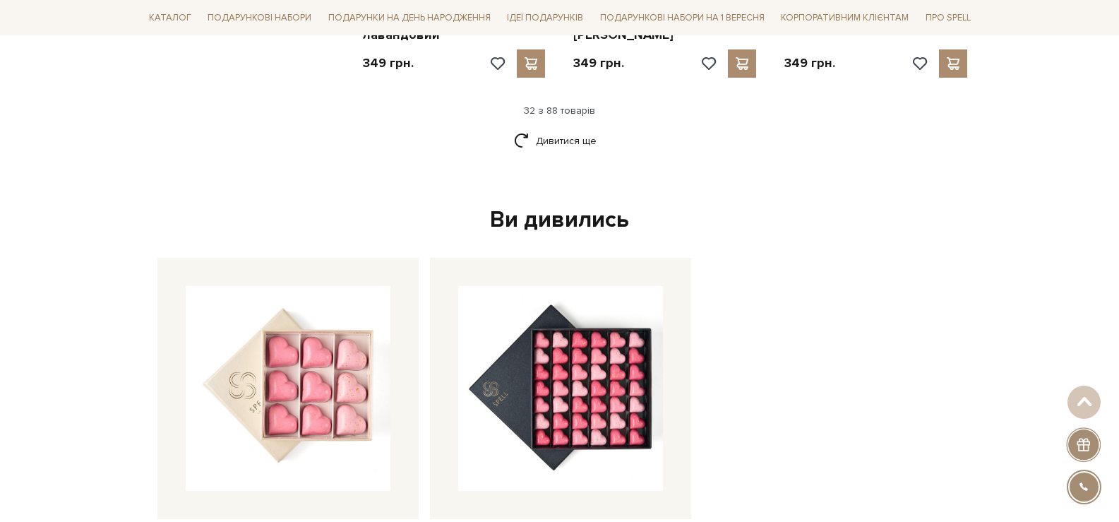
scroll to position [3319, 0]
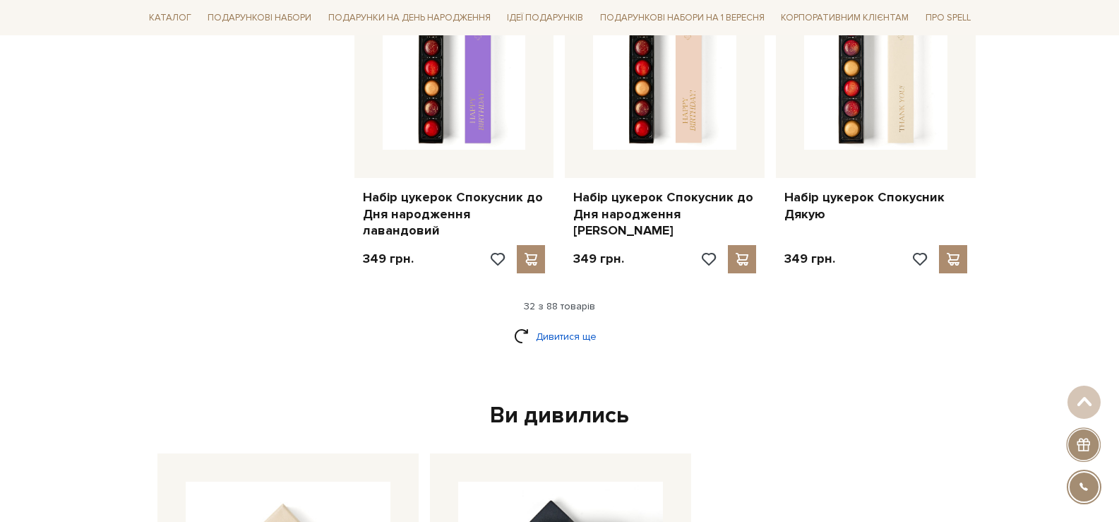
click at [569, 324] on link "Дивитися ще" at bounding box center [560, 336] width 92 height 25
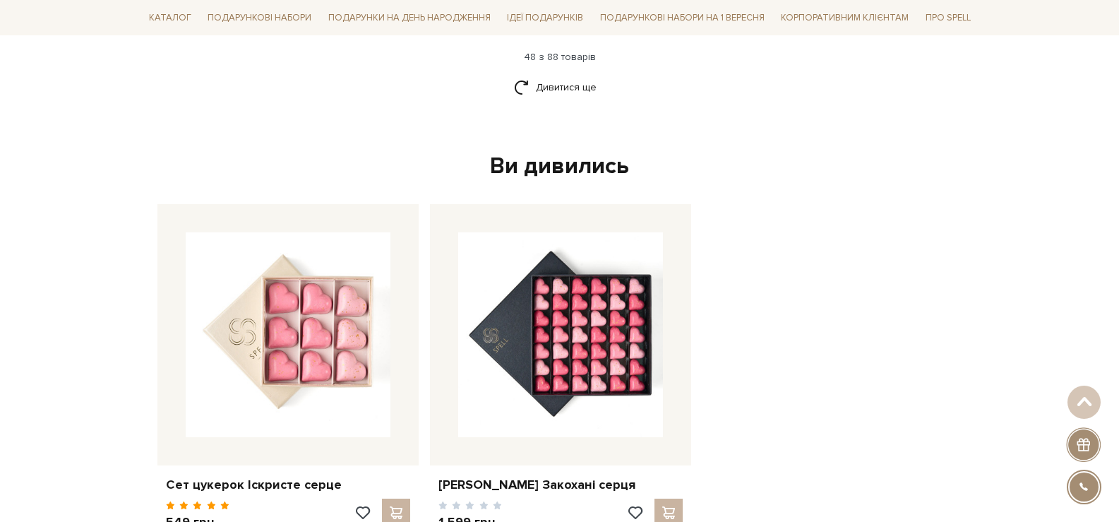
scroll to position [5225, 0]
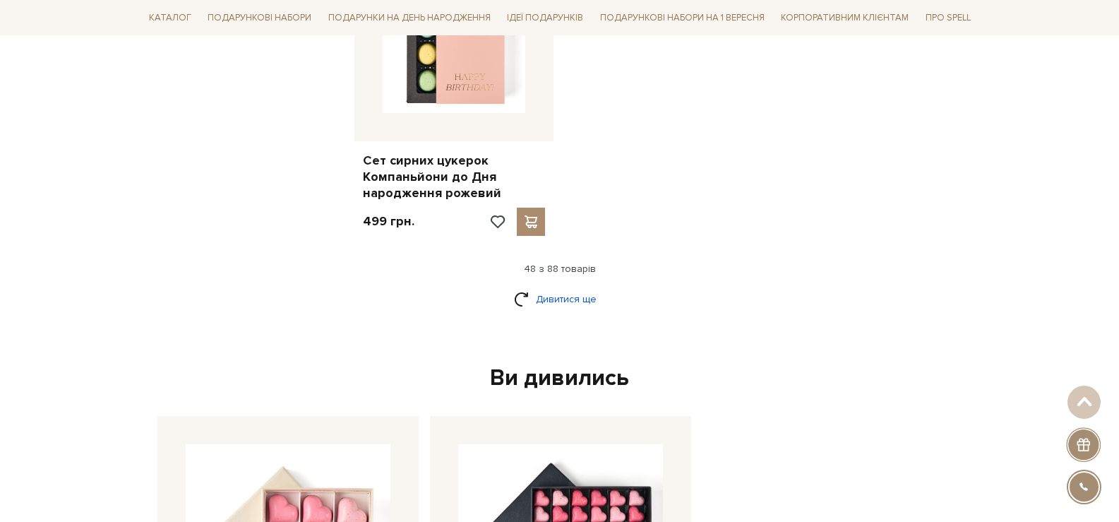
click at [568, 287] on link "Дивитися ще" at bounding box center [560, 299] width 92 height 25
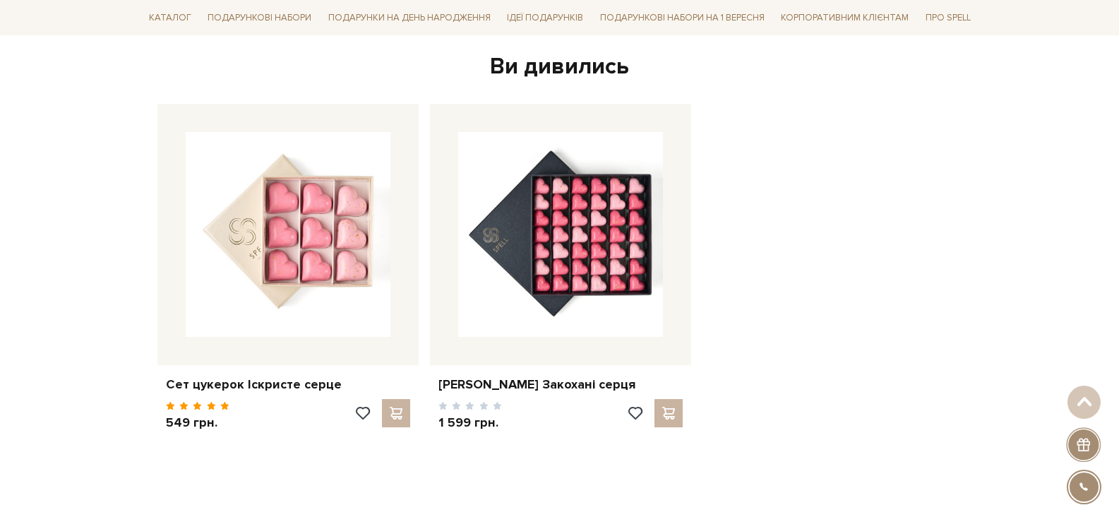
scroll to position [6637, 0]
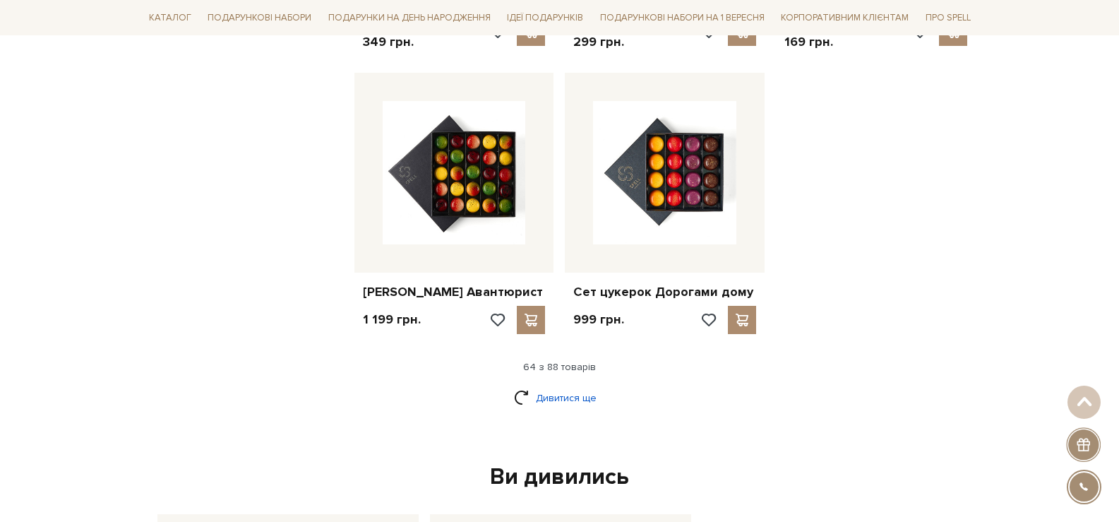
click at [558, 386] on link "Дивитися ще" at bounding box center [560, 398] width 92 height 25
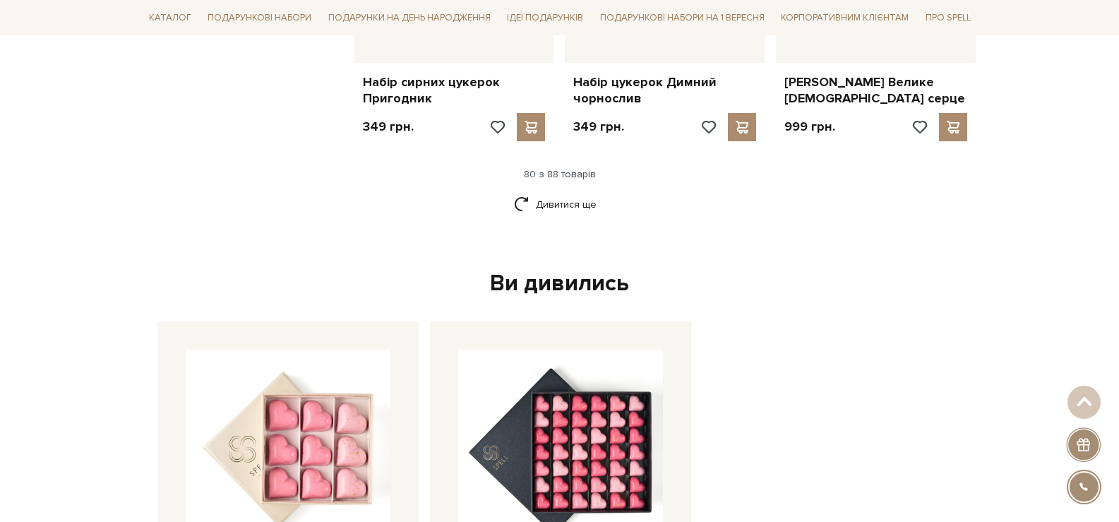
scroll to position [8120, 0]
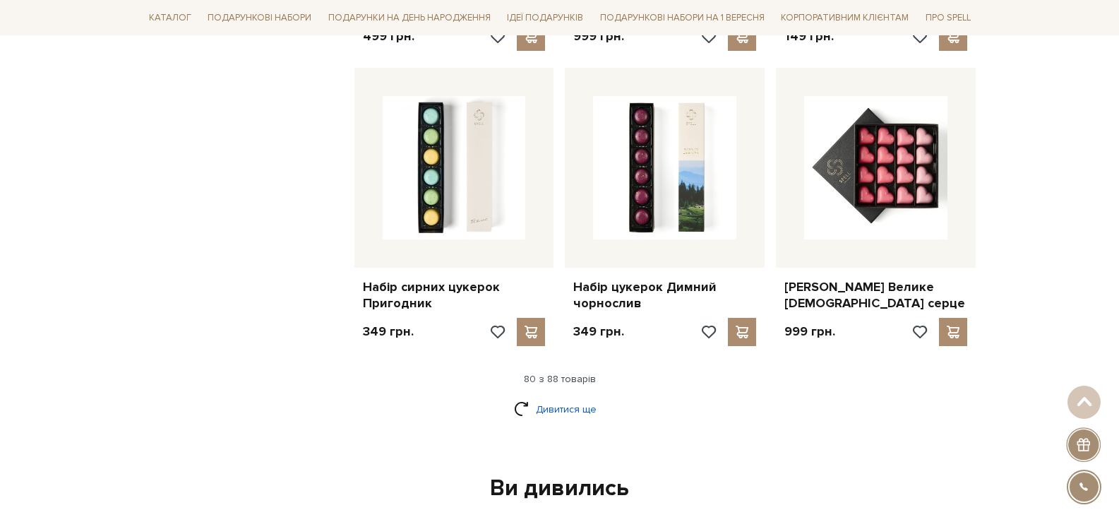
click at [557, 397] on link "Дивитися ще" at bounding box center [560, 409] width 92 height 25
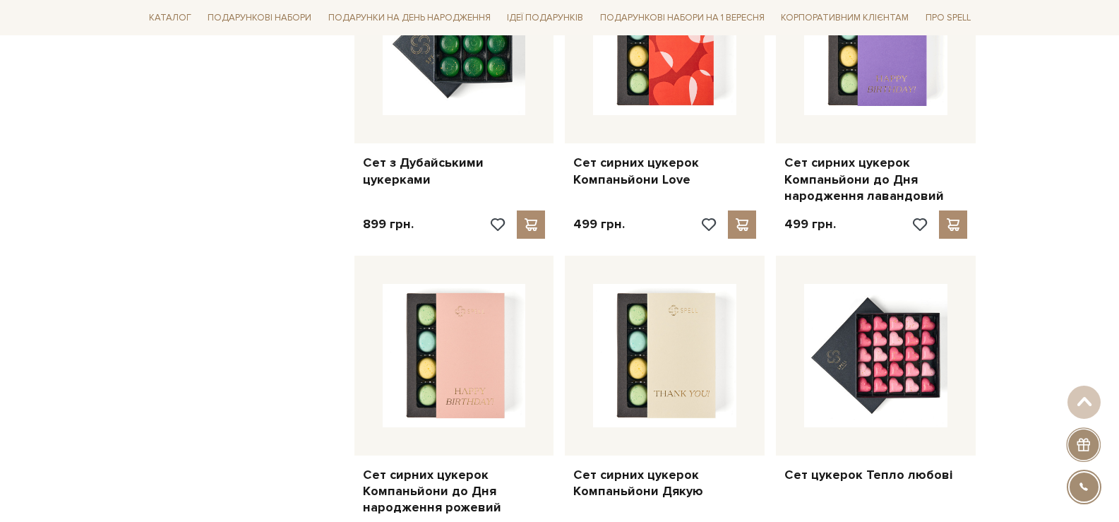
scroll to position [4943, 0]
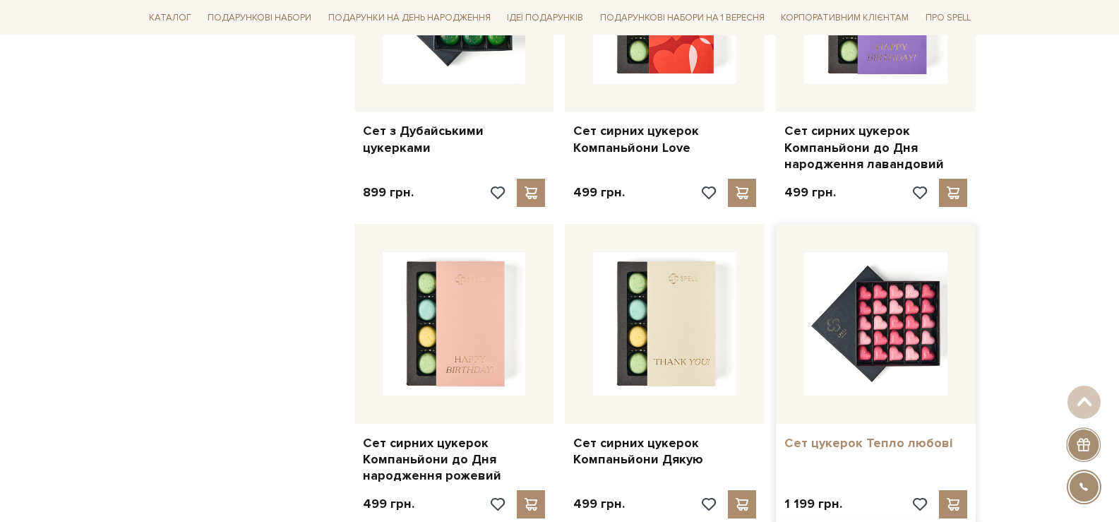
click at [863, 435] on link "Сет цукерок Тепло любові" at bounding box center [875, 443] width 183 height 16
